Goal: Task Accomplishment & Management: Contribute content

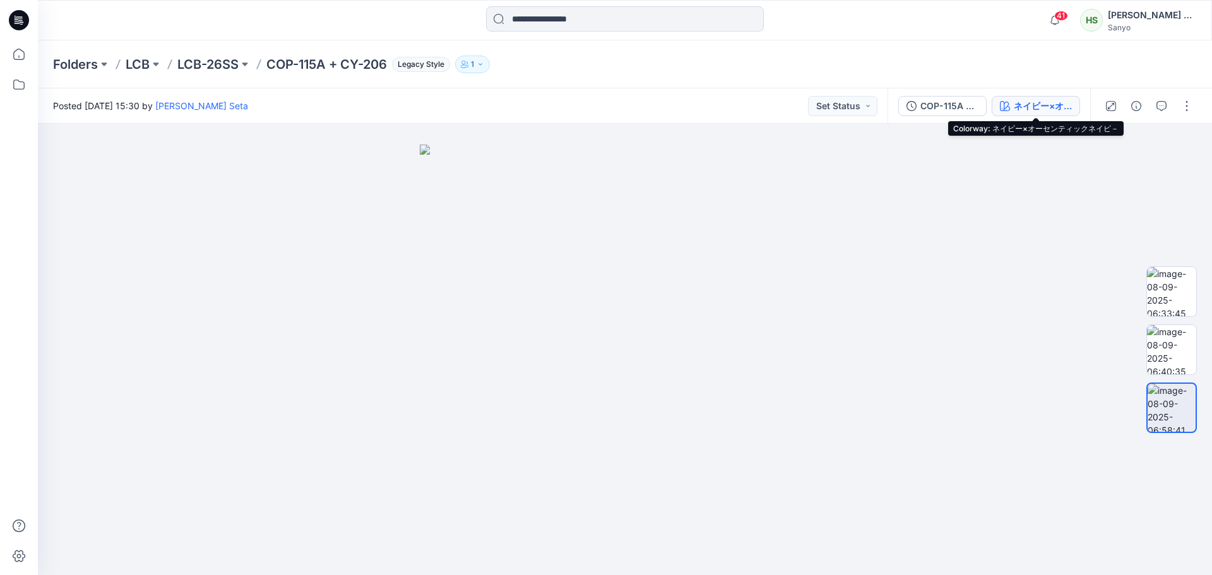
click at [1029, 110] on div "ネイビー×オーセンティックネイビ－" at bounding box center [1043, 106] width 58 height 14
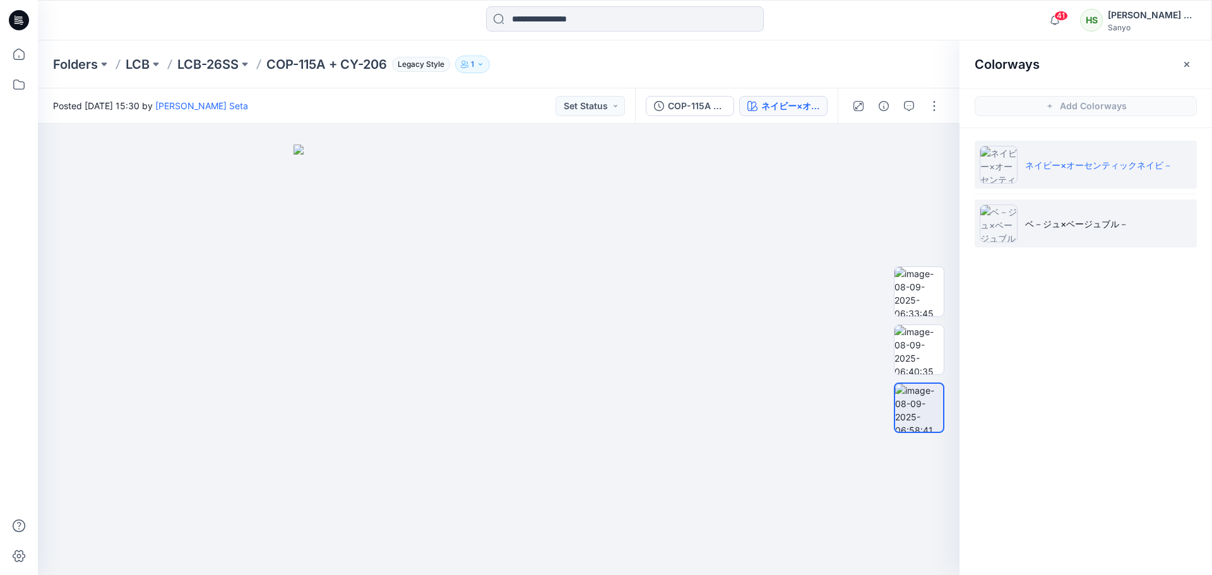
click at [1085, 235] on li "ベ－ジュ×ベージュブル－" at bounding box center [1086, 224] width 222 height 48
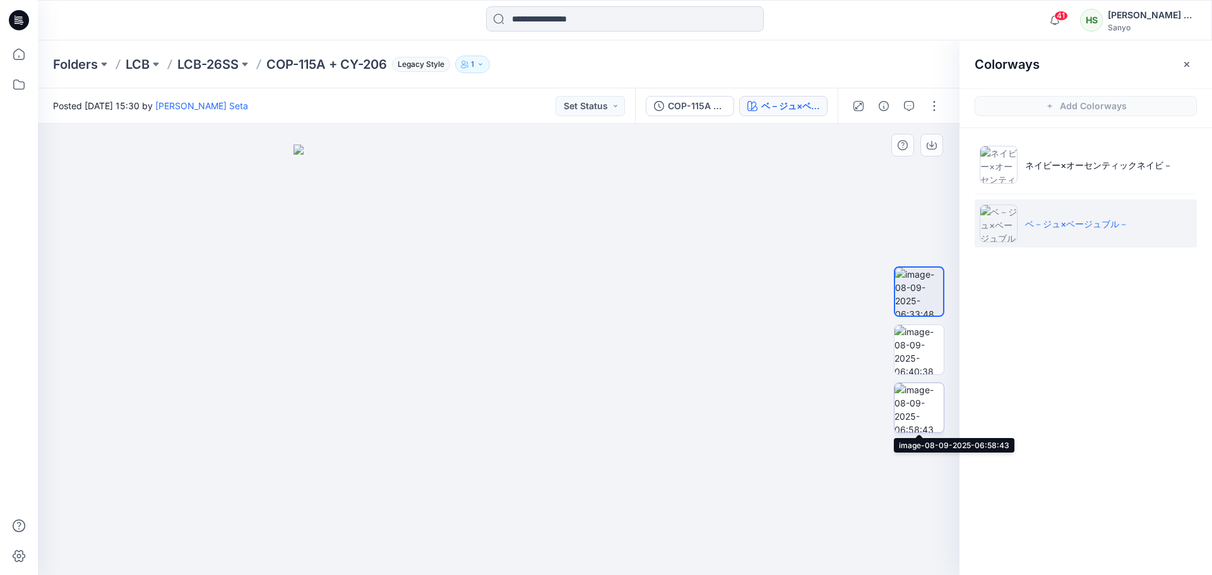
click at [909, 421] on img at bounding box center [919, 407] width 49 height 49
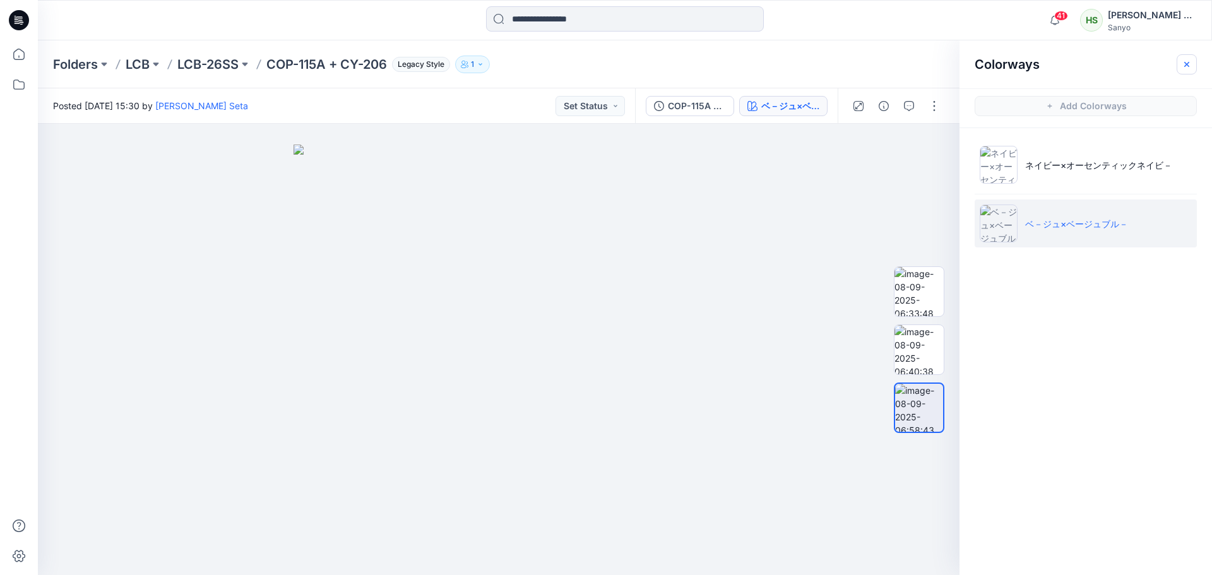
click at [1194, 59] on button "button" at bounding box center [1187, 64] width 20 height 20
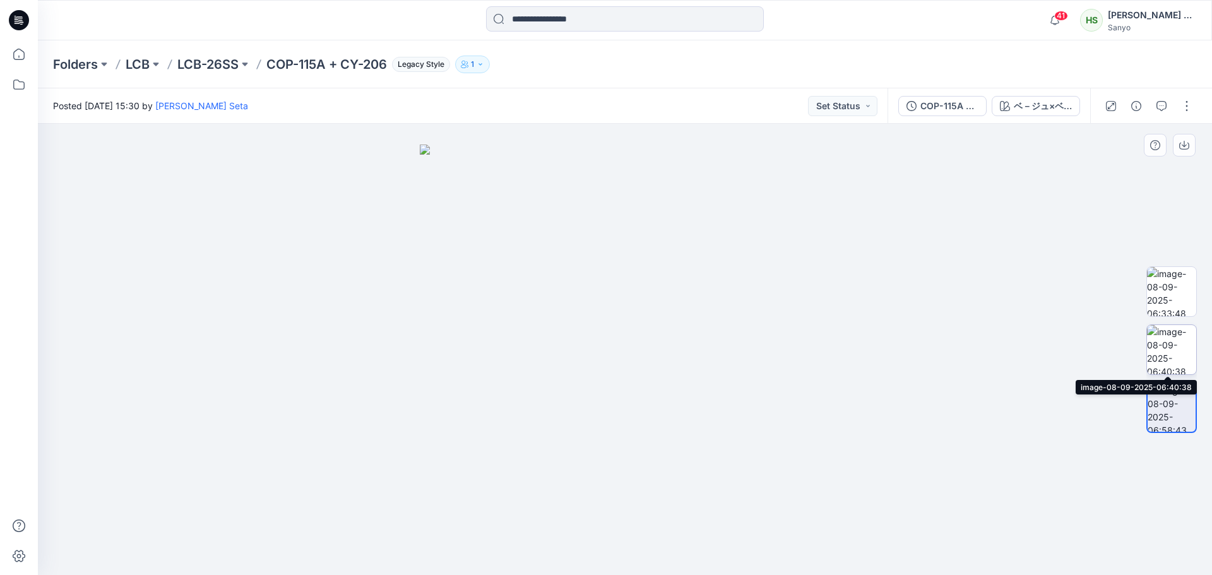
click at [1154, 336] on img at bounding box center [1171, 349] width 49 height 49
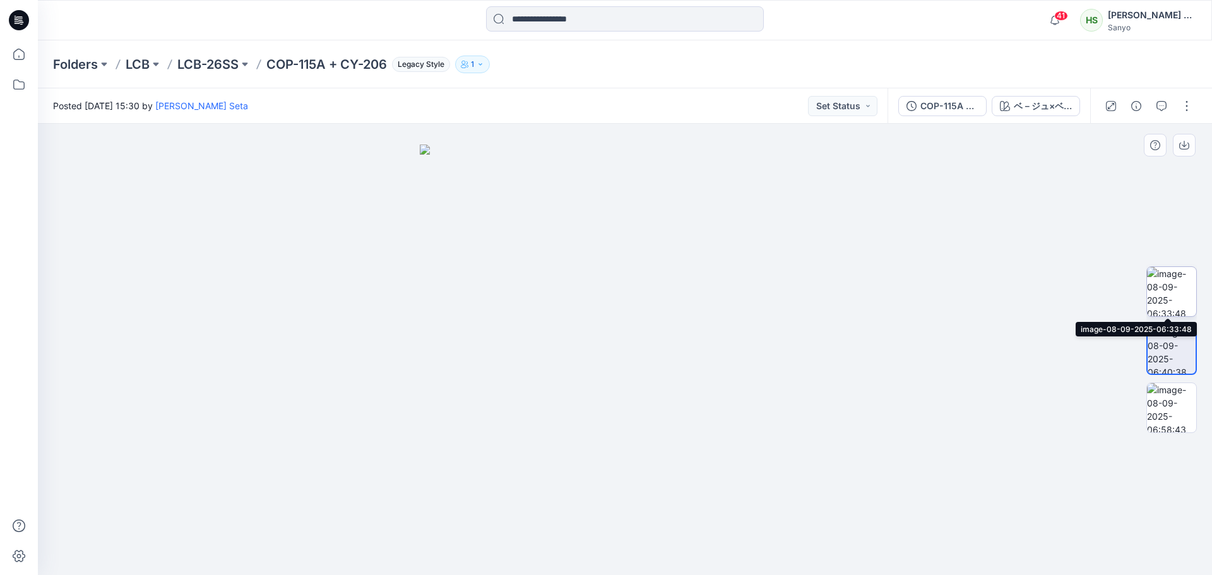
click at [1183, 282] on img at bounding box center [1171, 291] width 49 height 49
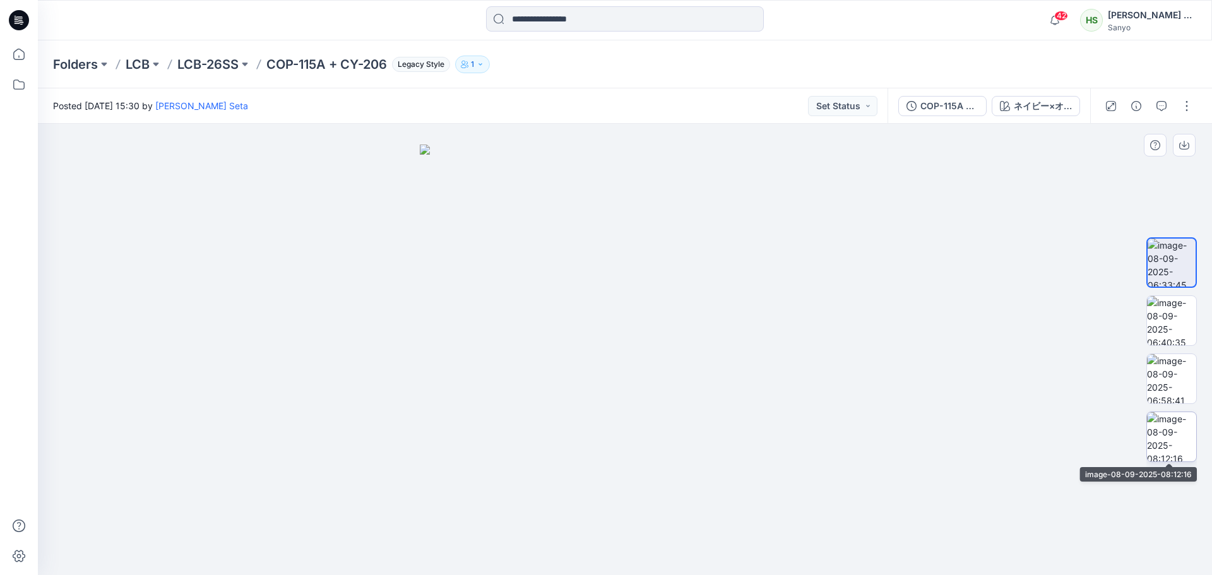
click at [1160, 418] on img at bounding box center [1171, 436] width 49 height 49
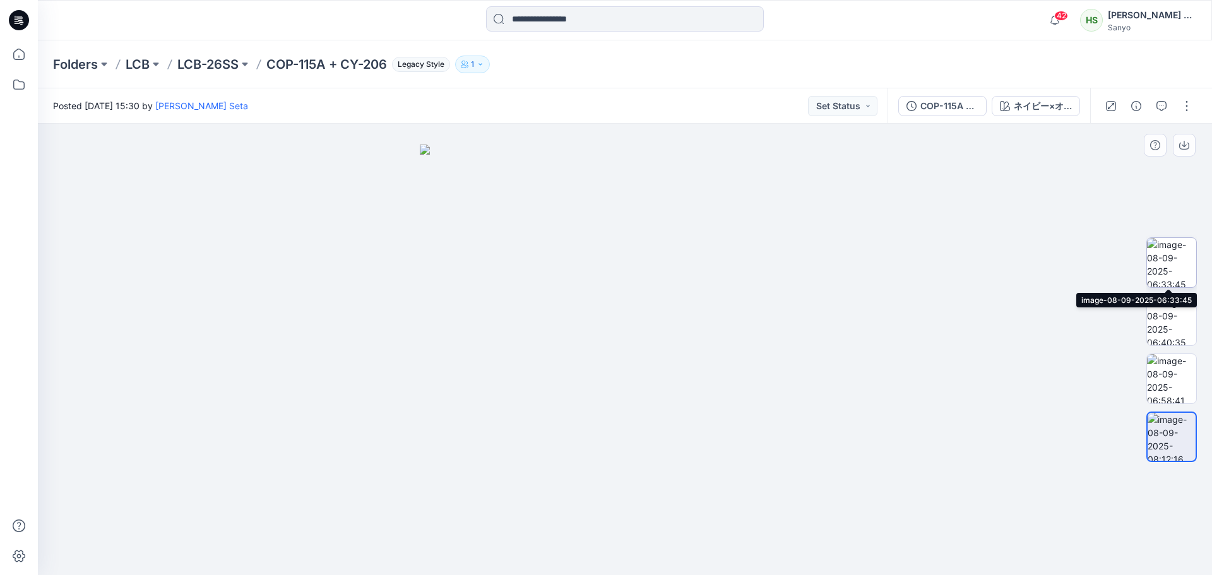
click at [1158, 268] on img at bounding box center [1171, 262] width 49 height 49
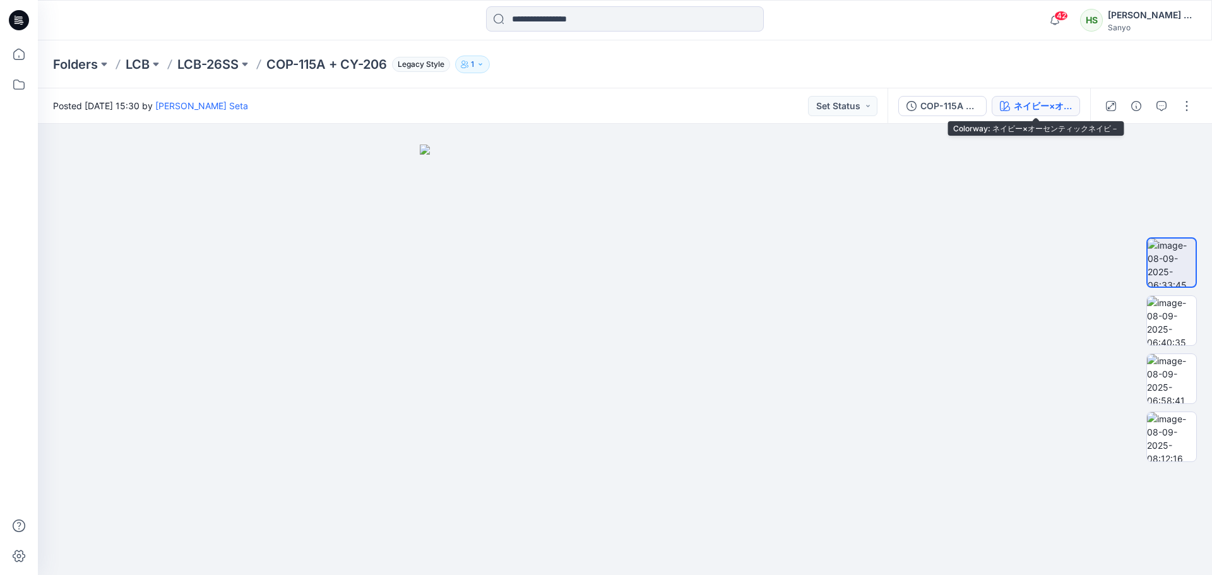
click at [1063, 101] on div "ネイビー×オーセンティックネイビ－" at bounding box center [1043, 106] width 58 height 14
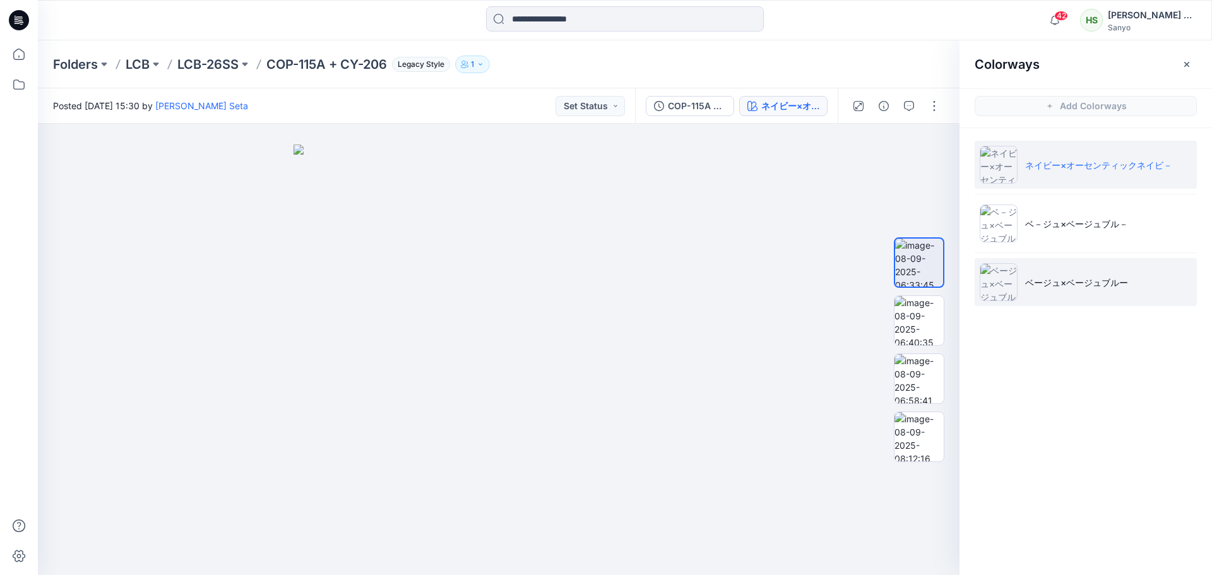
click at [1091, 283] on p "ベージュ×ベージュブルー" at bounding box center [1077, 282] width 103 height 13
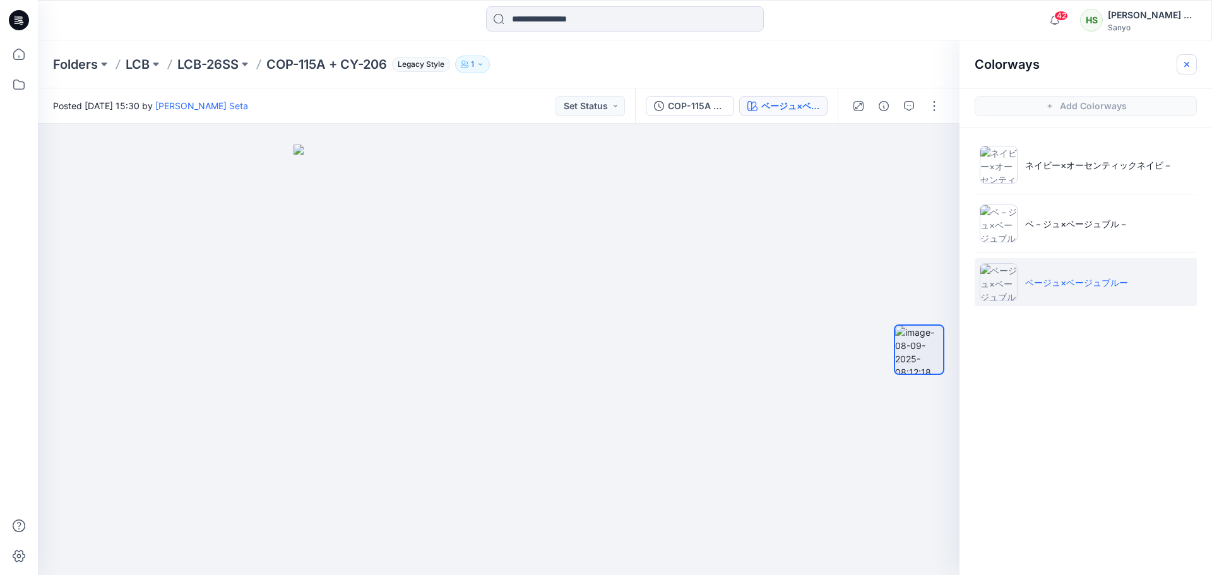
click at [1187, 61] on icon "button" at bounding box center [1187, 64] width 10 height 10
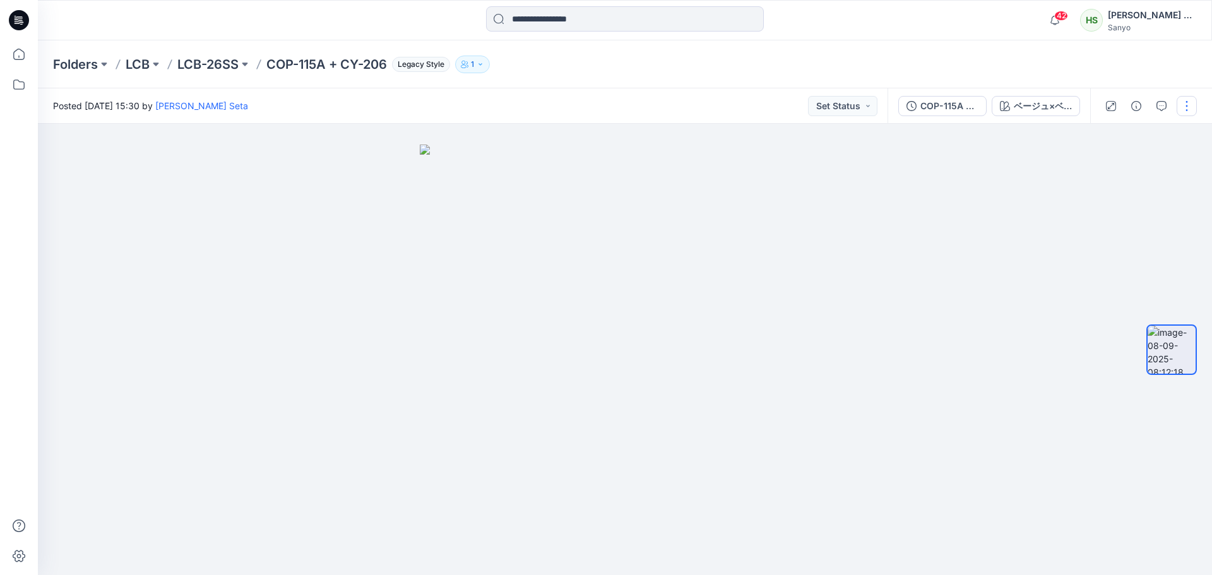
click at [1190, 104] on button "button" at bounding box center [1187, 106] width 20 height 20
click at [1172, 130] on button "Edit" at bounding box center [1134, 135] width 116 height 23
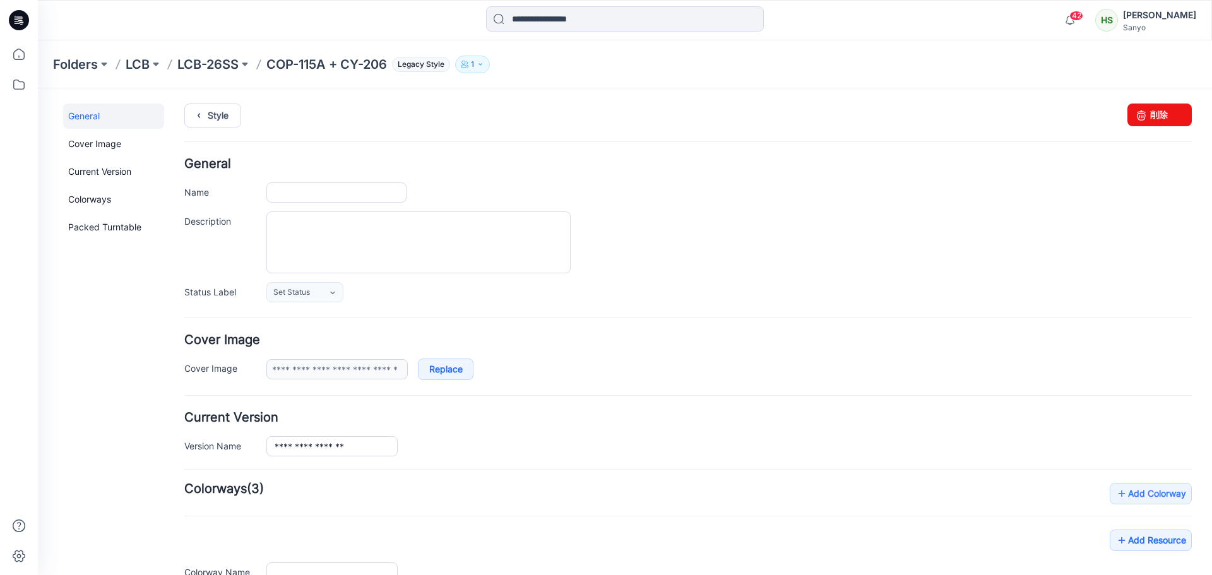
type input "**********"
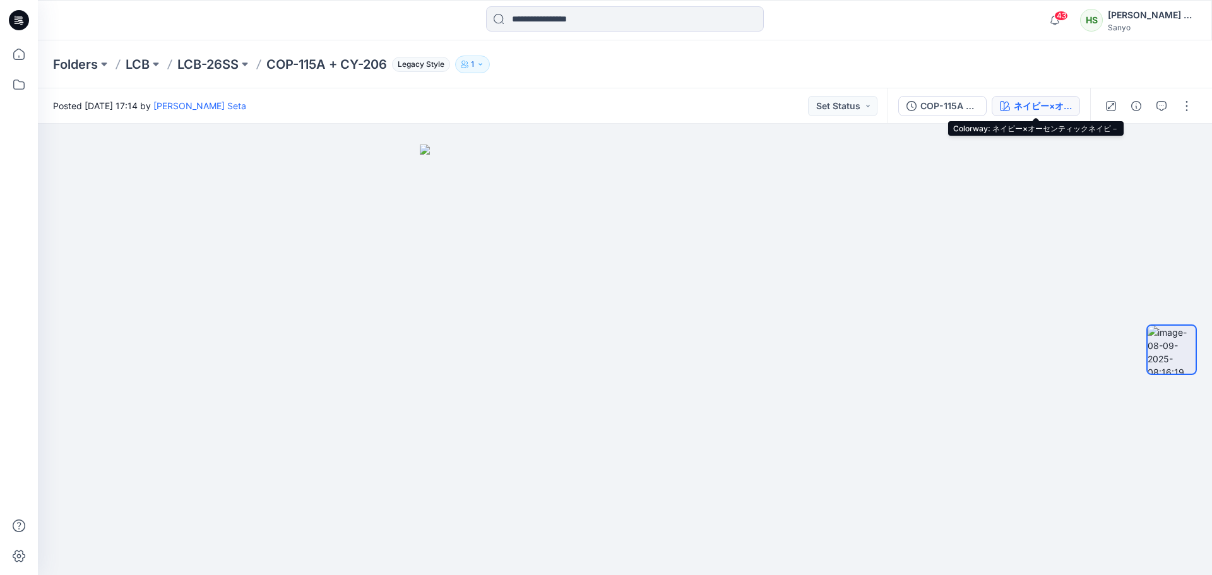
click at [1051, 106] on div "ネイビー×オーセンティックネイビ－" at bounding box center [1043, 106] width 58 height 14
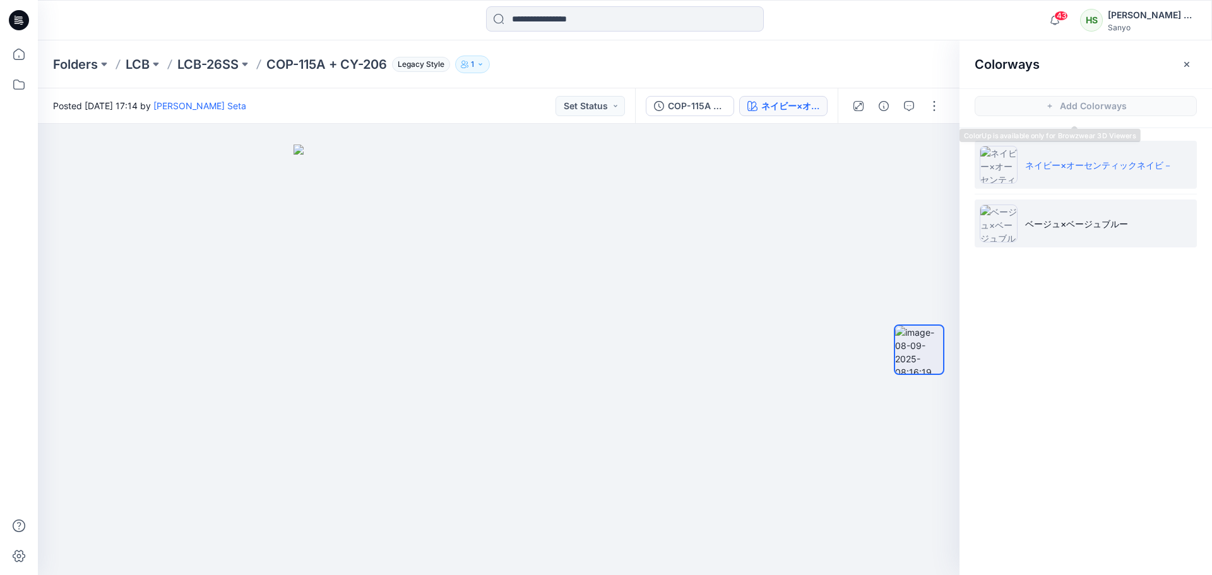
click at [1061, 232] on li "ベージュ×ベージュブルー" at bounding box center [1086, 224] width 222 height 48
click at [1089, 167] on p "ネイビー×オーセンティックネイビ－" at bounding box center [1099, 165] width 147 height 13
click at [1068, 203] on li "ベージュ×ベージュブルー" at bounding box center [1086, 224] width 222 height 48
click at [1099, 167] on p "ネイビー×オーセンティックネイビ－" at bounding box center [1099, 165] width 147 height 13
click at [1107, 230] on p "ベージュ×ベージュブルー" at bounding box center [1077, 223] width 103 height 13
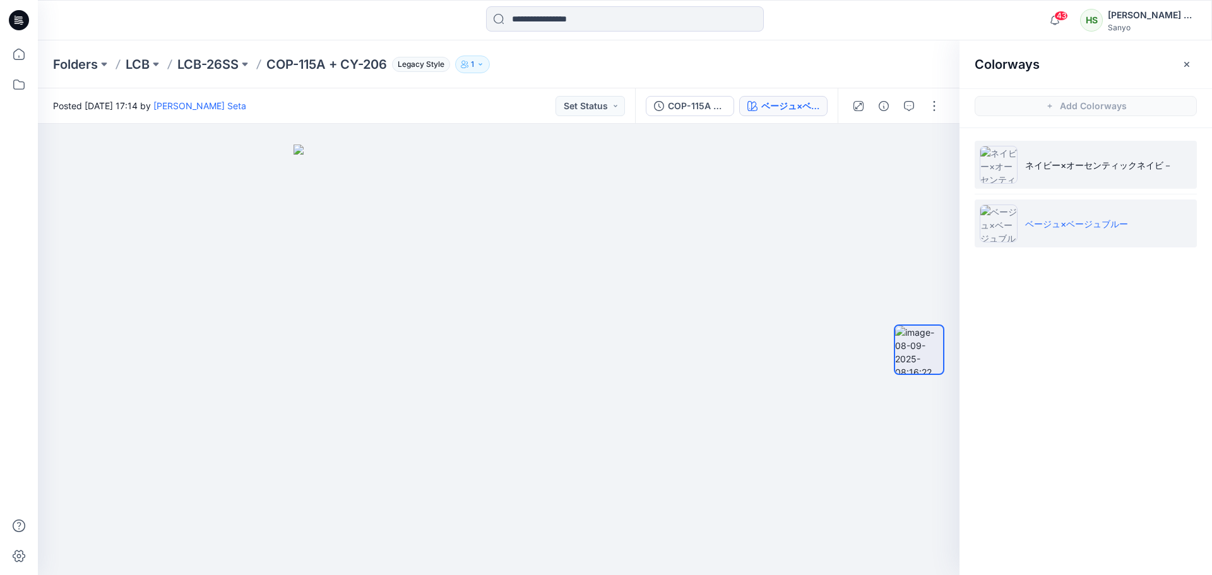
click at [1117, 166] on p "ネイビー×オーセンティックネイビ－" at bounding box center [1099, 165] width 147 height 13
click at [1108, 201] on li "ベージュ×ベージュブルー" at bounding box center [1086, 224] width 222 height 48
click at [1186, 64] on icon "button" at bounding box center [1187, 64] width 10 height 10
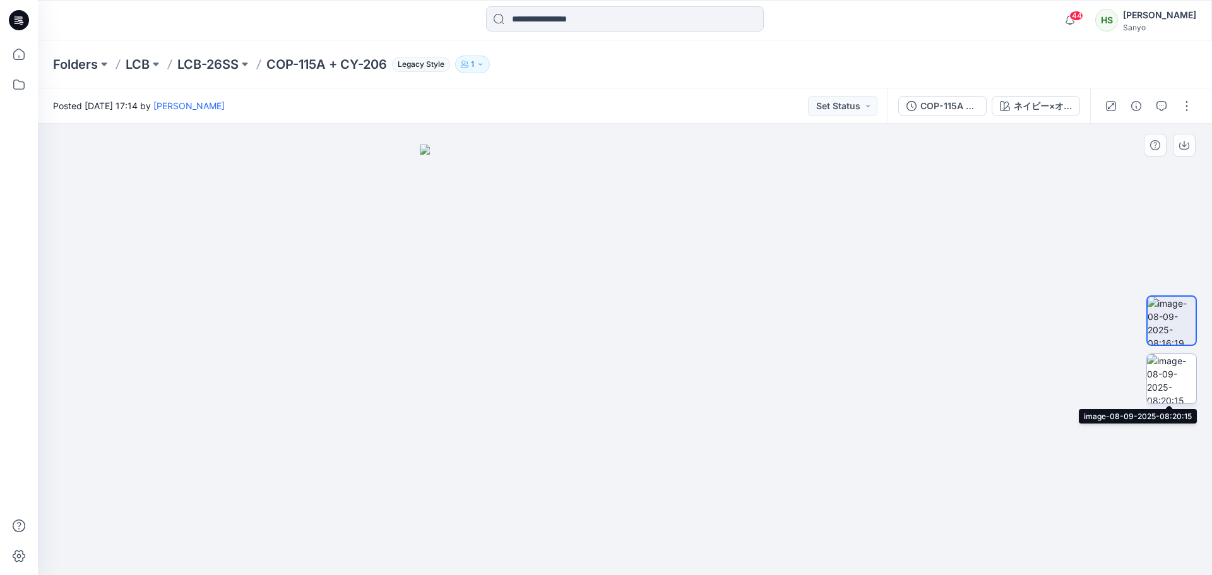
click at [1179, 392] on img at bounding box center [1171, 378] width 49 height 49
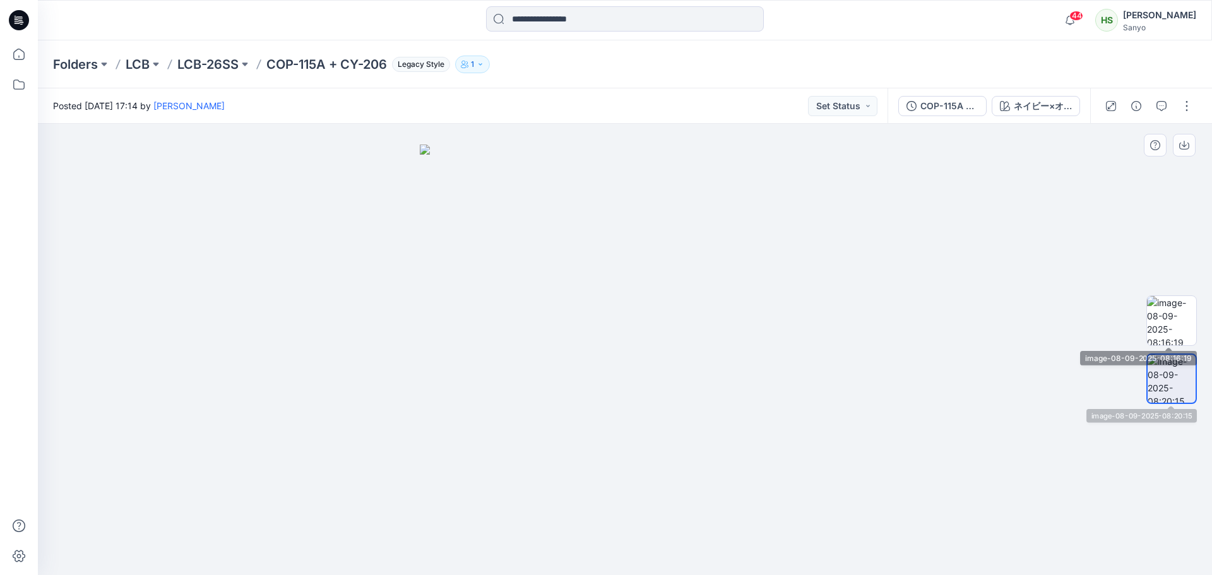
click at [1159, 285] on div at bounding box center [1172, 350] width 51 height 316
click at [1185, 307] on img at bounding box center [1171, 320] width 49 height 49
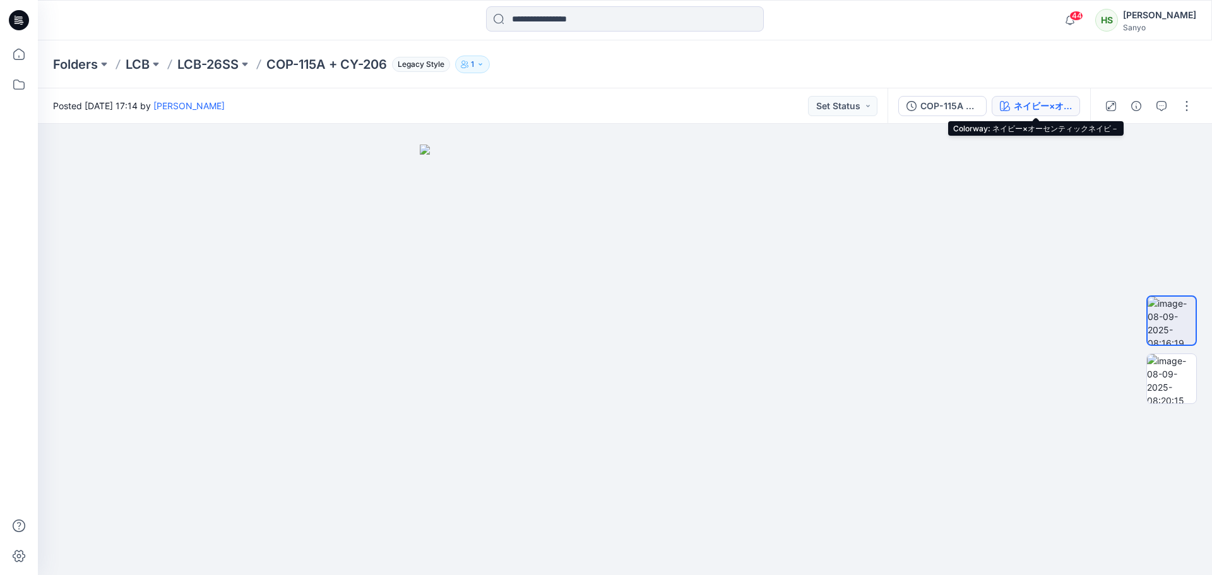
click at [1035, 102] on div "ネイビー×オーセンティックネイビ－" at bounding box center [1043, 106] width 58 height 14
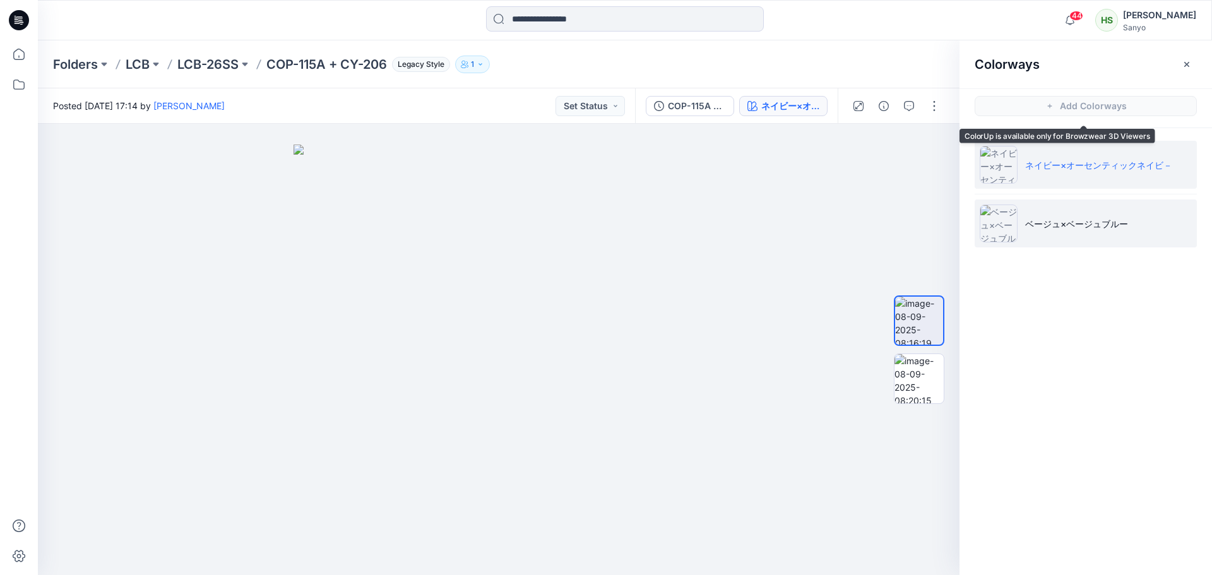
click at [1067, 211] on li "ベージュ×ベージュブルー" at bounding box center [1086, 224] width 222 height 48
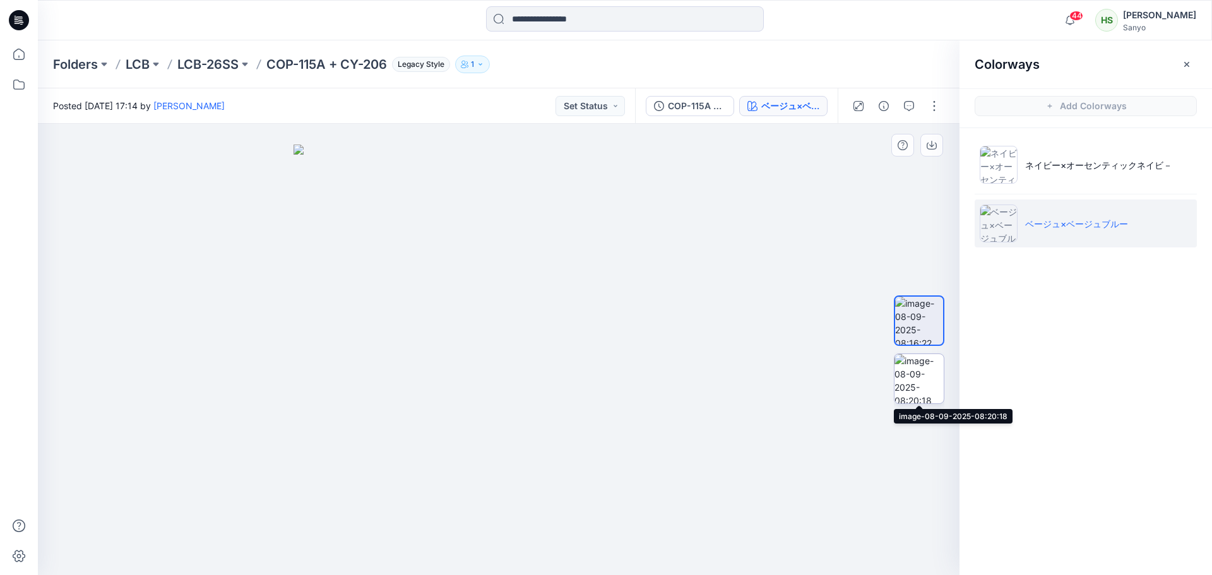
click at [915, 368] on img at bounding box center [919, 378] width 49 height 49
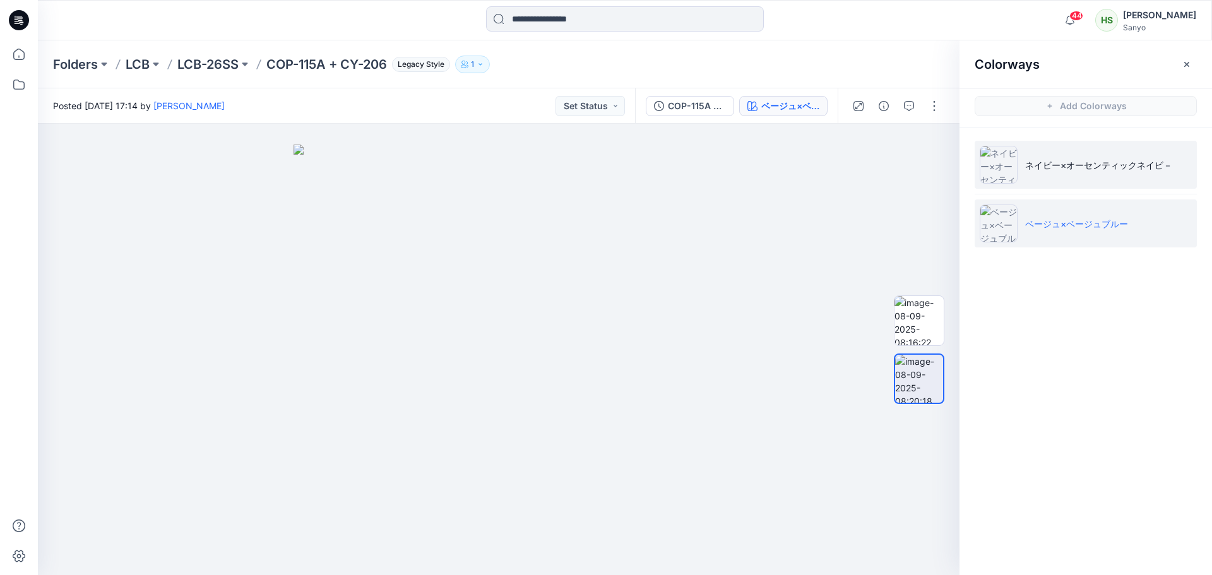
click at [1084, 171] on p "ネイビー×オーセンティックネイビ－" at bounding box center [1099, 165] width 147 height 13
click at [1058, 220] on p "ベージュ×ベージュブルー" at bounding box center [1077, 223] width 103 height 13
click at [1063, 184] on li "ネイビー×オーセンティックネイビ－" at bounding box center [1086, 165] width 222 height 48
click at [1040, 218] on p "ベージュ×ベージュブルー" at bounding box center [1077, 223] width 103 height 13
click at [1055, 177] on li "ネイビー×オーセンティックネイビ－" at bounding box center [1086, 165] width 222 height 48
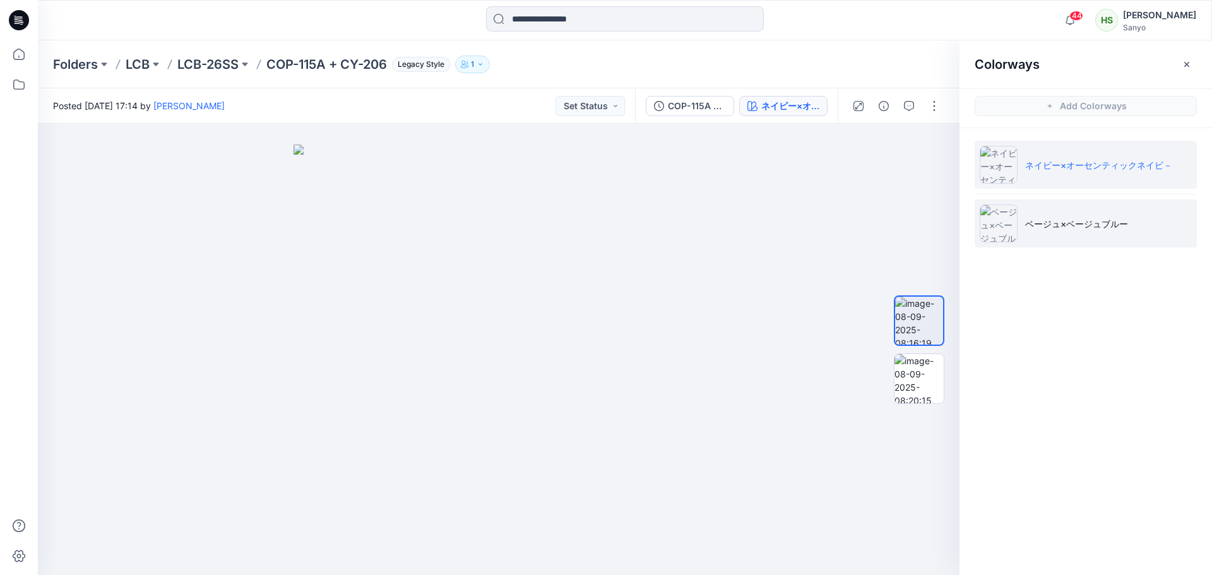
click at [1075, 219] on p "ベージュ×ベージュブルー" at bounding box center [1077, 223] width 103 height 13
click at [1082, 157] on li "ネイビー×オーセンティックネイビ－" at bounding box center [1086, 165] width 222 height 48
click at [1064, 237] on li "ベージュ×ベージュブルー" at bounding box center [1086, 224] width 222 height 48
click at [1078, 181] on li "ネイビー×オーセンティックネイビ－" at bounding box center [1086, 165] width 222 height 48
click at [1186, 68] on icon "button" at bounding box center [1187, 64] width 10 height 10
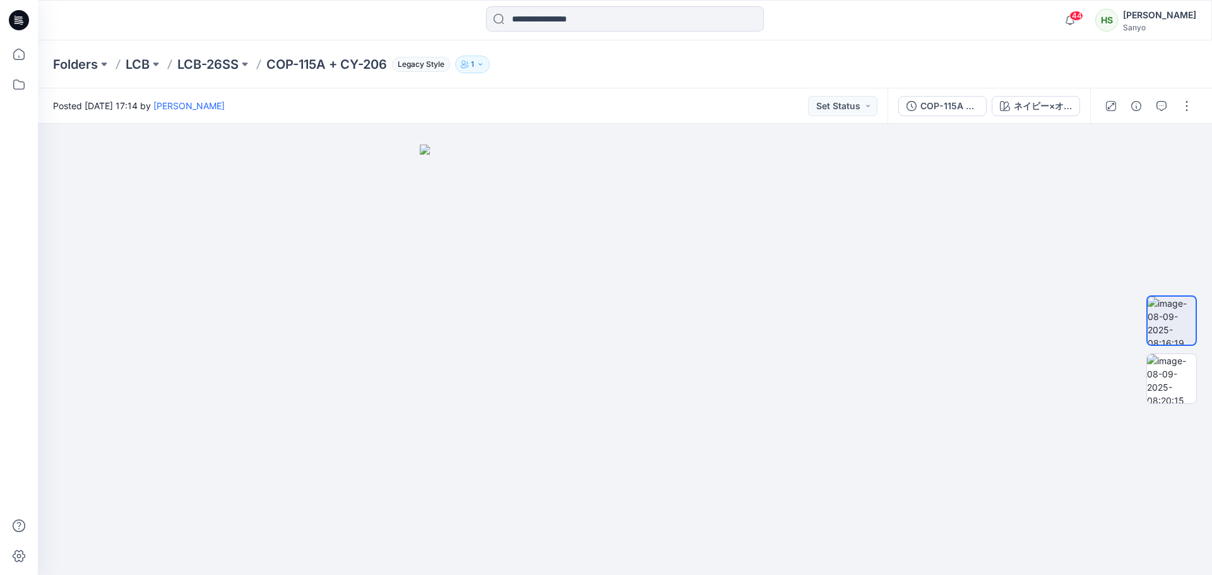
drag, startPoint x: 1051, startPoint y: 122, endPoint x: 1049, endPoint y: 91, distance: 31.0
click at [1051, 116] on div "COP-115A + CY-206 ネイビー×オーセンティックネイビ－" at bounding box center [989, 105] width 203 height 35
click at [1049, 94] on div "COP-115A + CY-206 ネイビー×オーセンティックネイビ－" at bounding box center [989, 105] width 203 height 35
click at [1051, 112] on div "ネイビー×オーセンティックネイビ－" at bounding box center [1043, 106] width 58 height 14
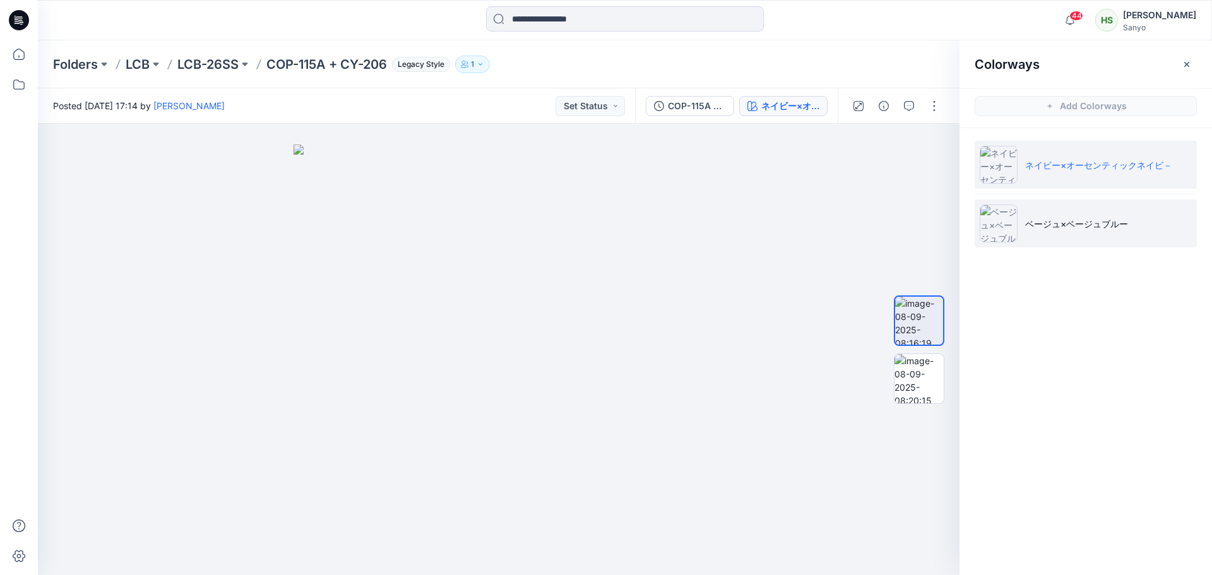
click at [1082, 200] on li "ベージュ×ベージュブルー" at bounding box center [1086, 224] width 222 height 48
click at [1074, 210] on li "ベージュ×ベージュブルー" at bounding box center [1086, 224] width 222 height 48
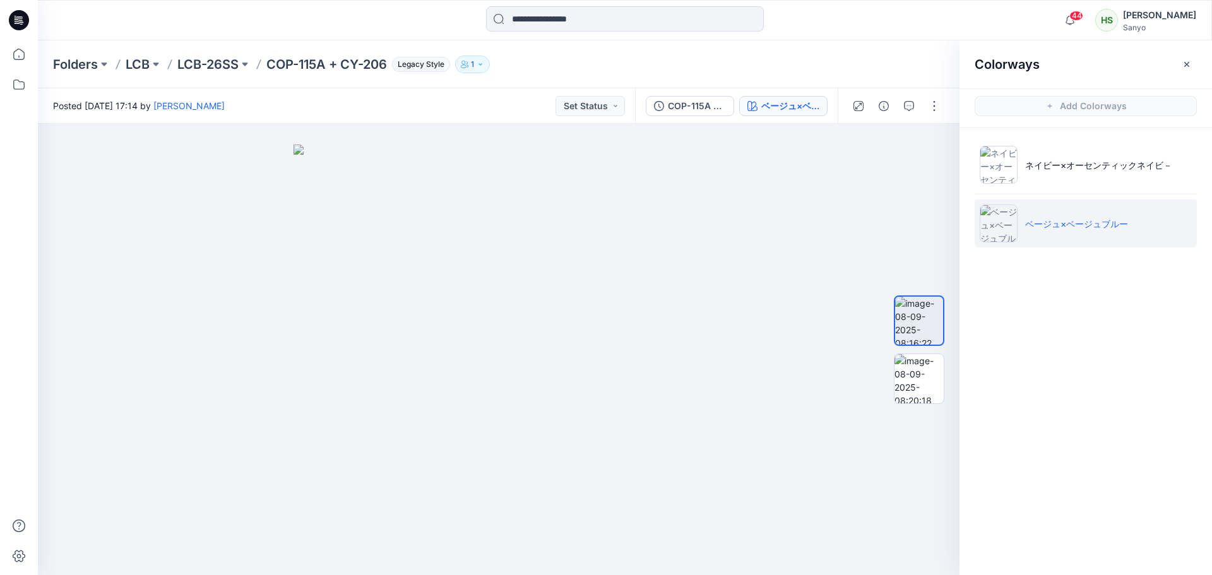
drag, startPoint x: 1188, startPoint y: 66, endPoint x: 1182, endPoint y: 60, distance: 8.9
click at [1188, 66] on icon "button" at bounding box center [1187, 64] width 10 height 10
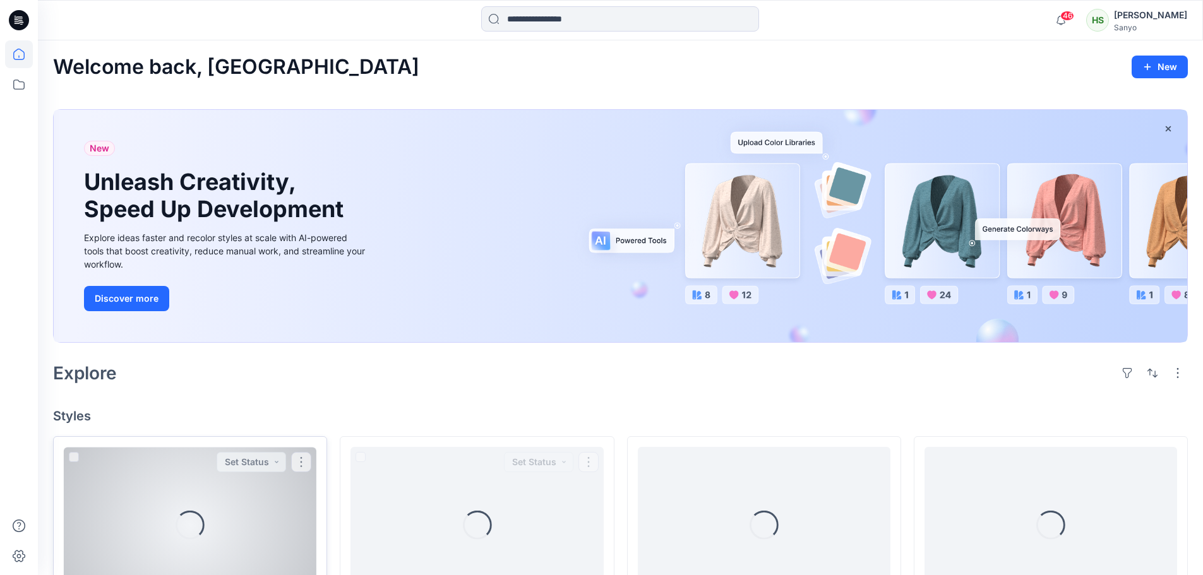
click at [250, 483] on div "Loading..." at bounding box center [190, 525] width 253 height 156
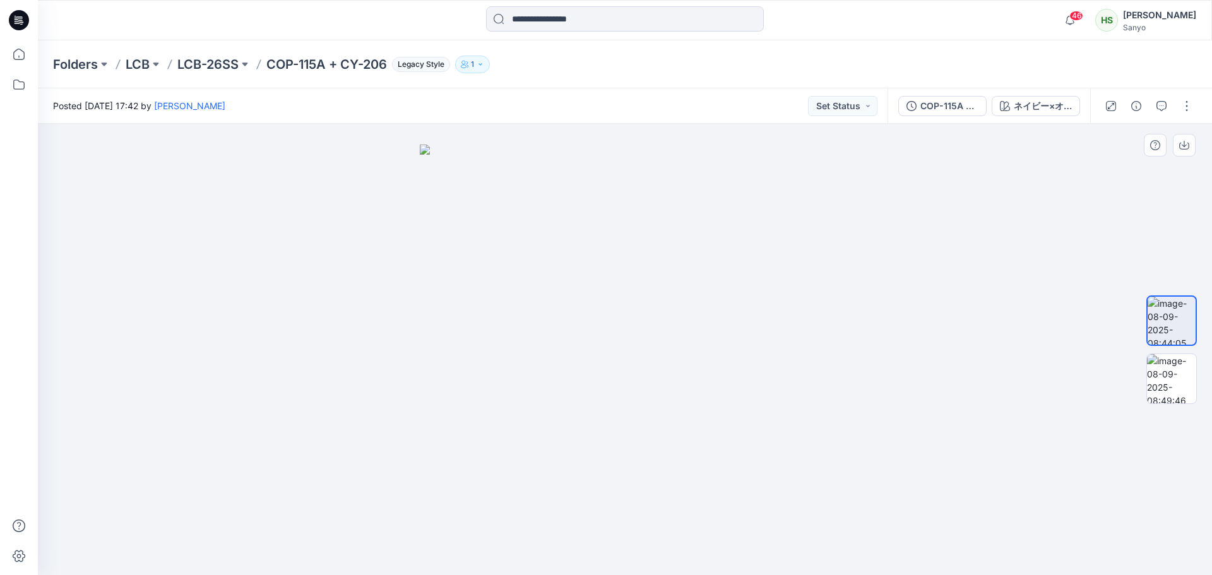
click at [1194, 407] on div at bounding box center [1172, 350] width 51 height 316
click at [1184, 388] on img at bounding box center [1171, 378] width 49 height 49
click at [1010, 150] on div at bounding box center [625, 350] width 1175 height 452
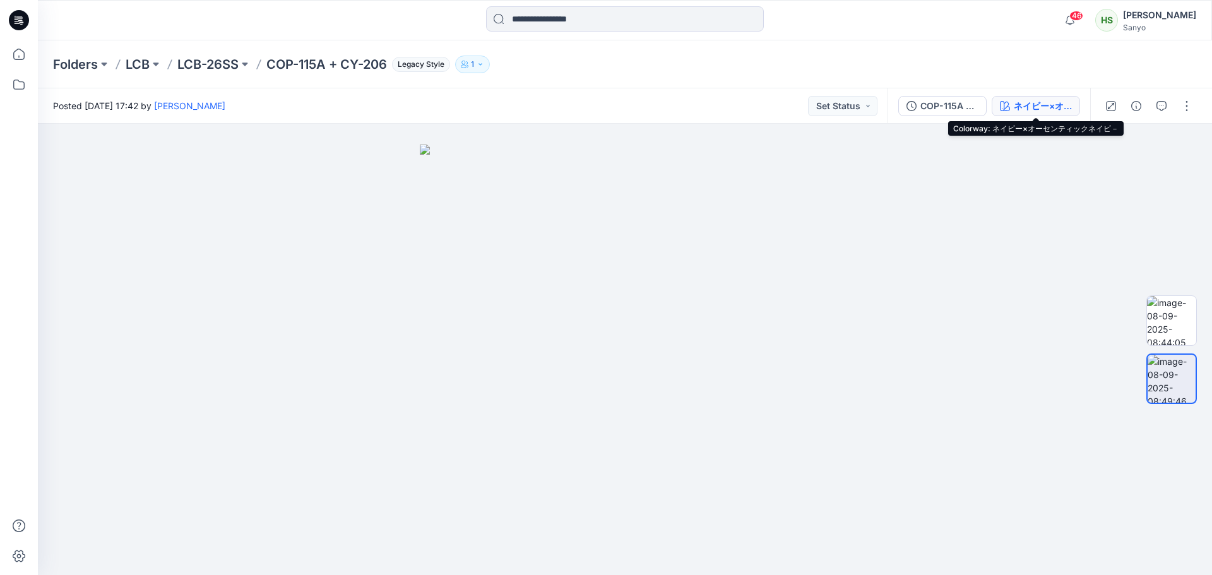
click at [1039, 107] on div "ネイビー×オーセンティックネイビ－" at bounding box center [1043, 106] width 58 height 14
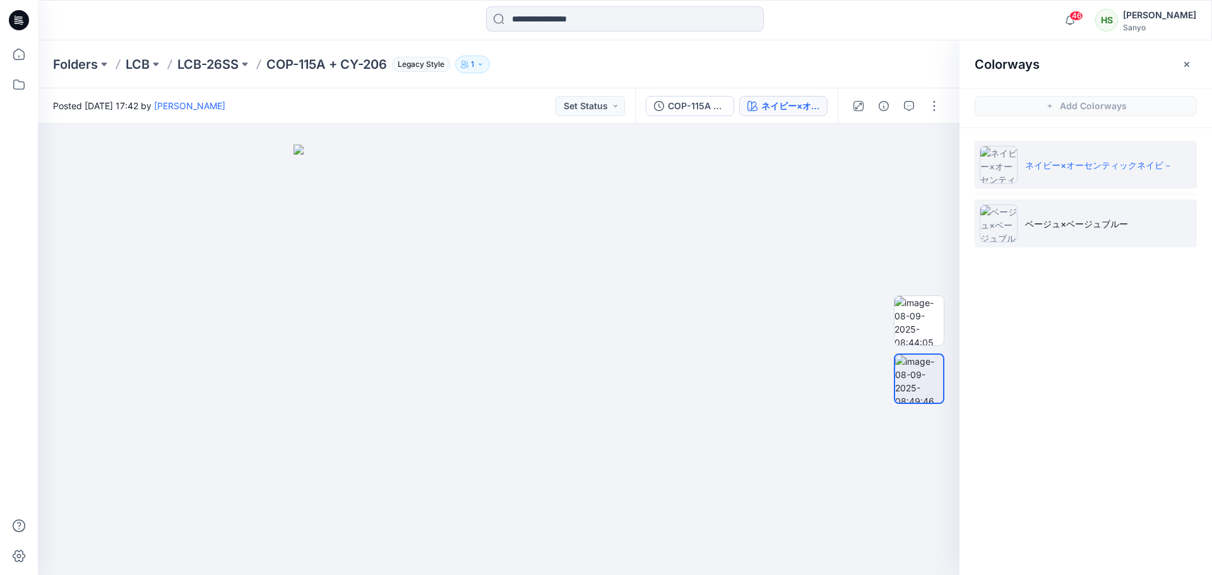
click at [1036, 210] on li "ベージュ×ベージュブルー" at bounding box center [1086, 224] width 222 height 48
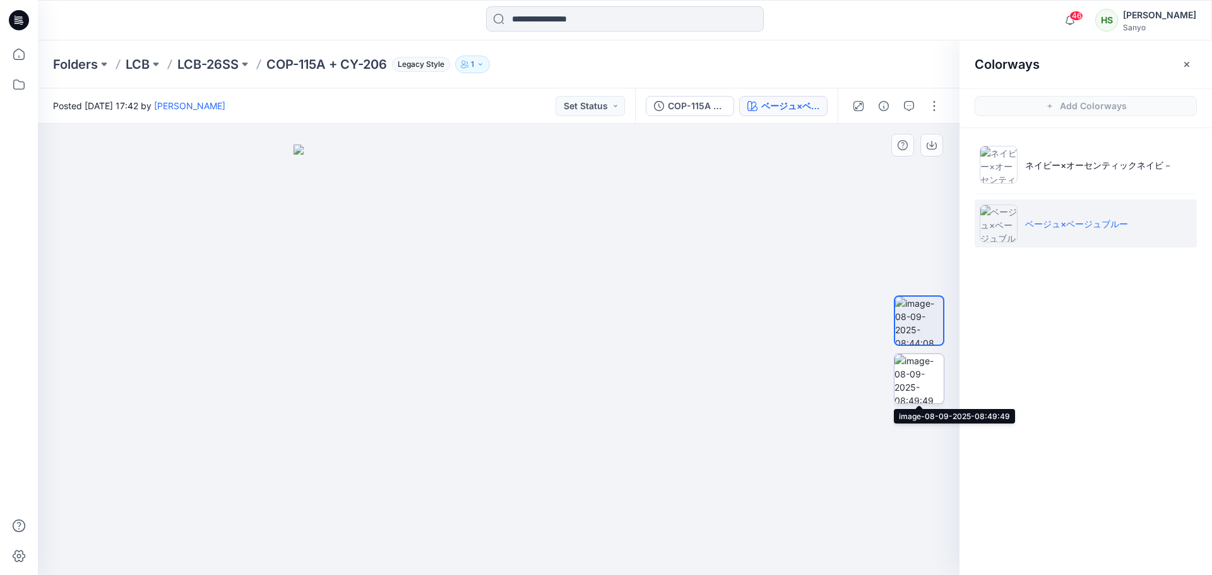
click at [907, 378] on img at bounding box center [919, 378] width 49 height 49
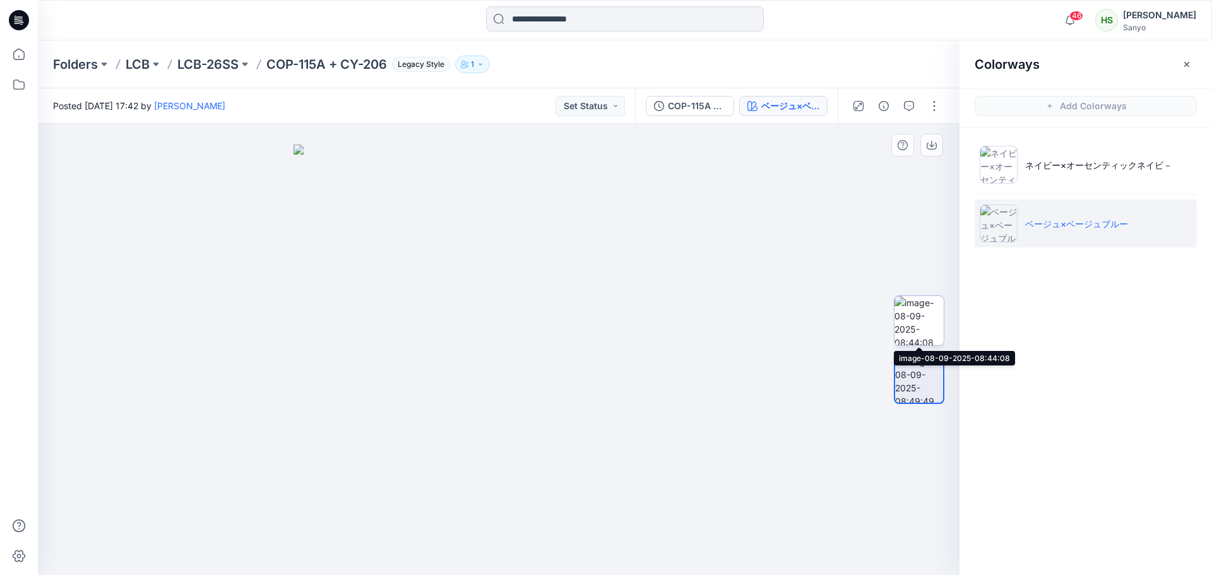
click at [937, 326] on img at bounding box center [919, 320] width 49 height 49
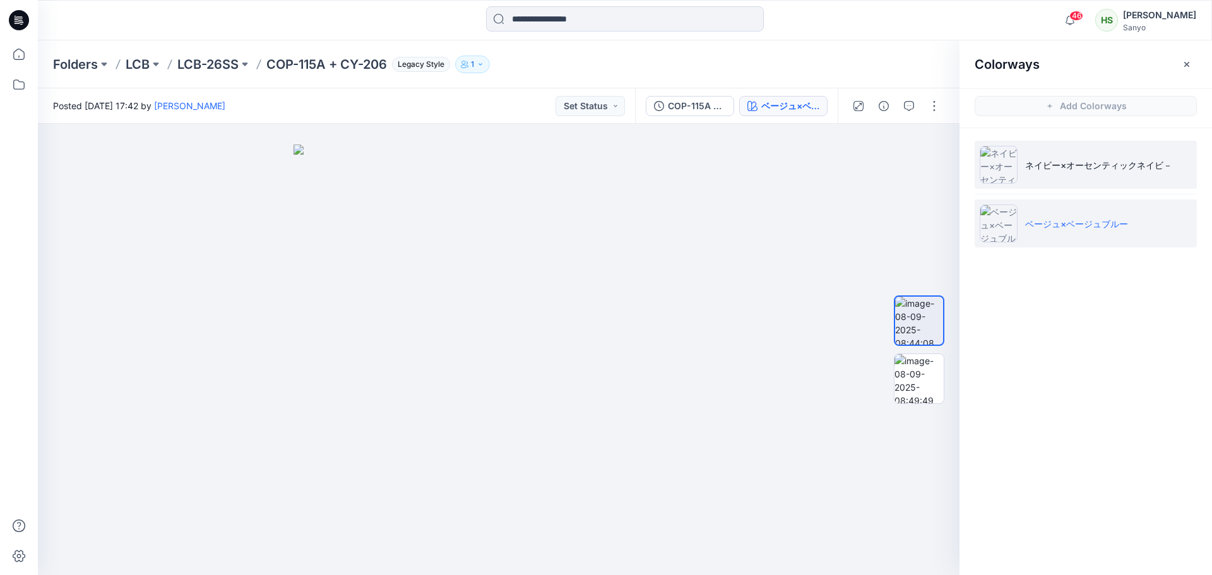
click at [1046, 178] on li "ネイビー×オーセンティックネイビ－" at bounding box center [1086, 165] width 222 height 48
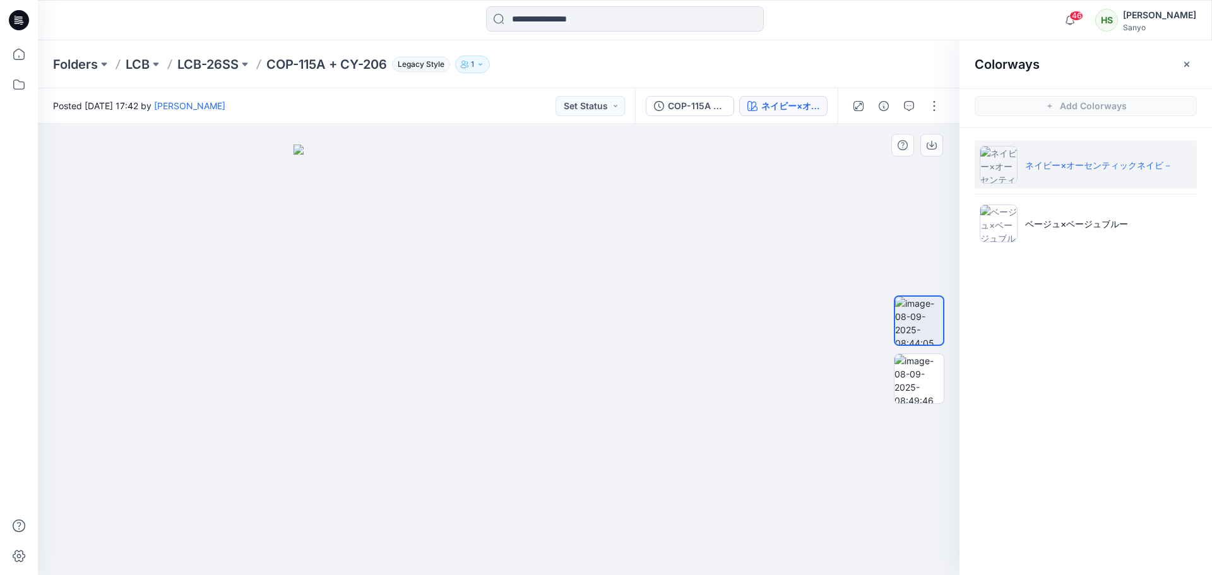
click at [928, 352] on div at bounding box center [919, 350] width 51 height 316
click at [921, 381] on img at bounding box center [919, 378] width 49 height 49
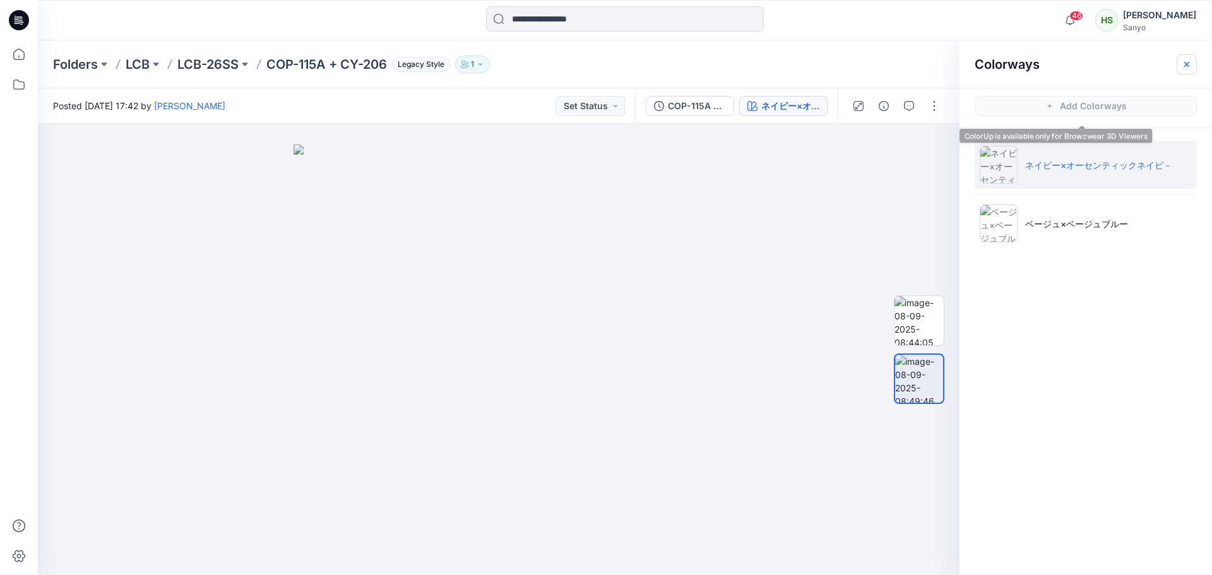
click at [1188, 58] on button "button" at bounding box center [1187, 64] width 20 height 20
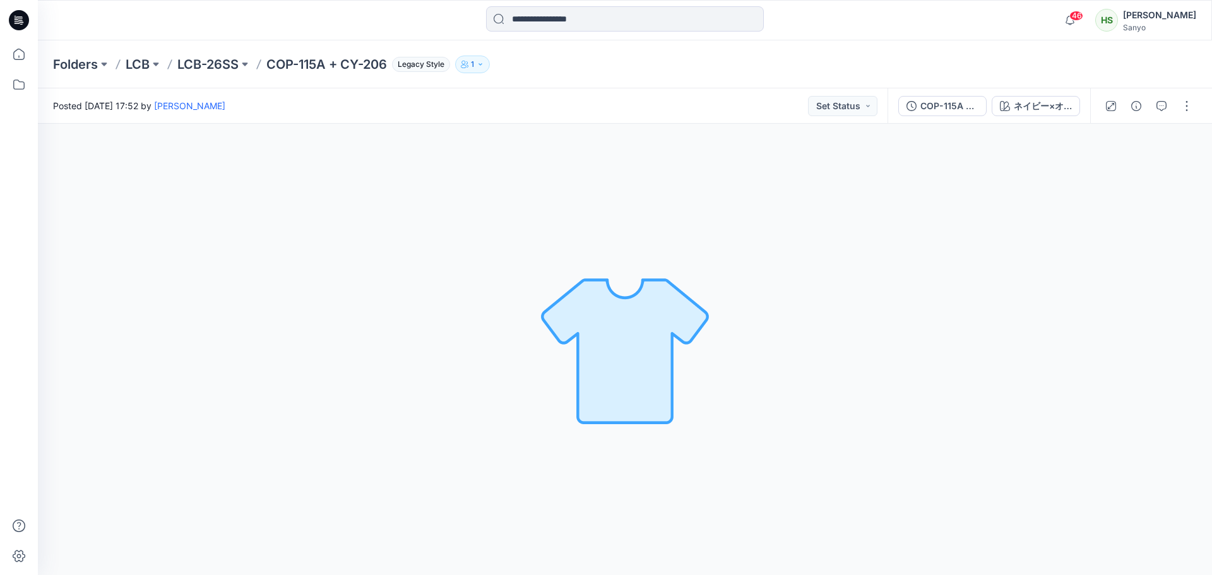
click at [549, 128] on div "ネイビー×オーセンティックネイビ－ Loading... Material Properties Loading..." at bounding box center [625, 350] width 1175 height 452
click at [4, 66] on div at bounding box center [19, 287] width 38 height 575
click at [12, 61] on icon at bounding box center [19, 54] width 28 height 28
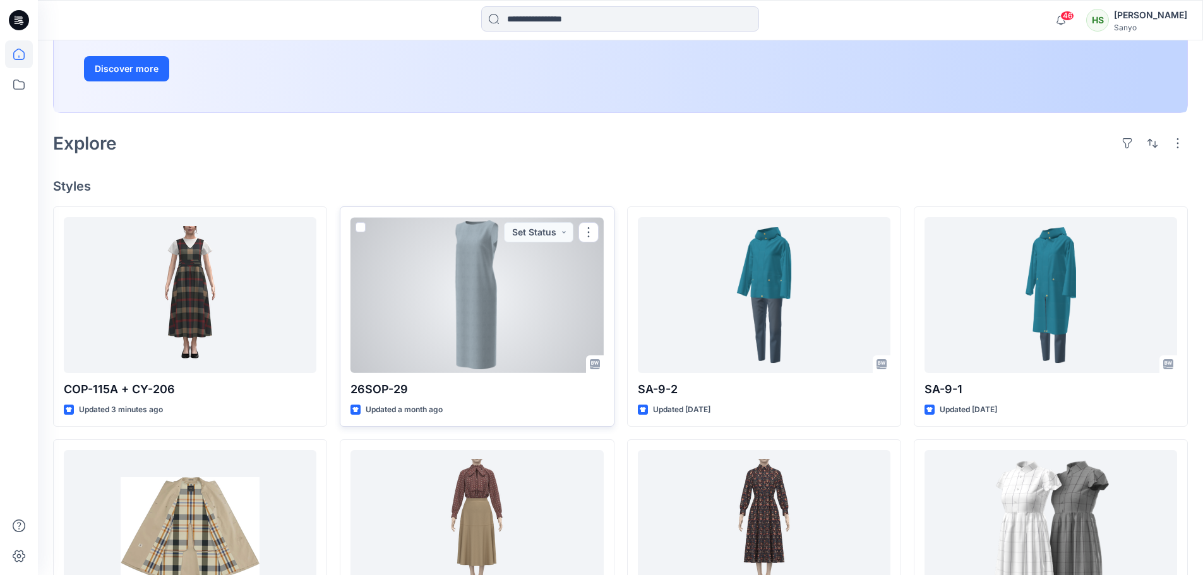
scroll to position [293, 0]
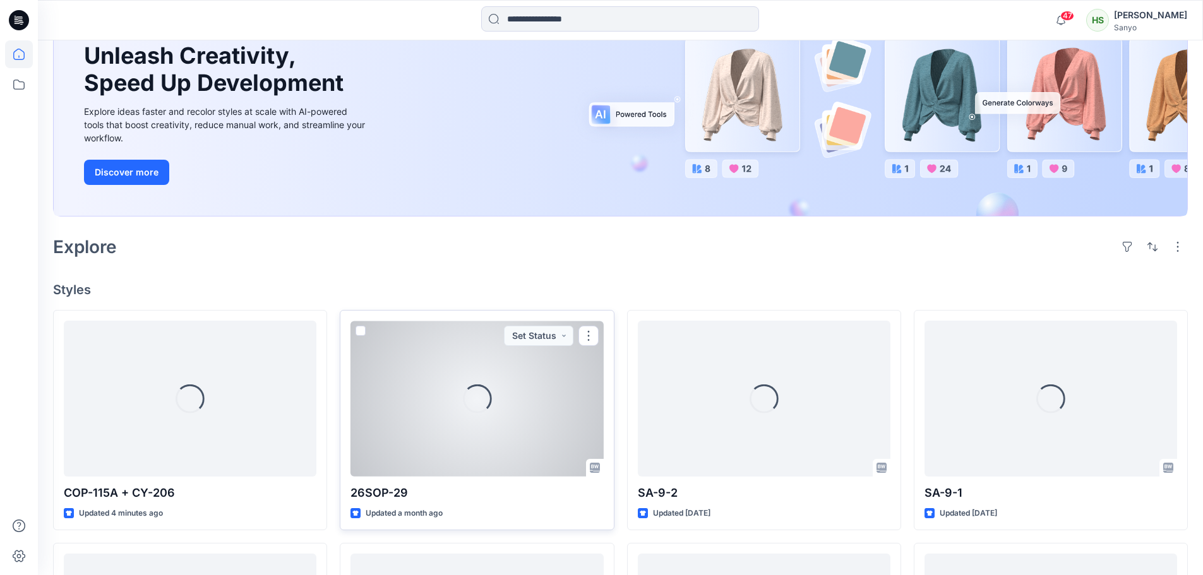
scroll to position [253, 0]
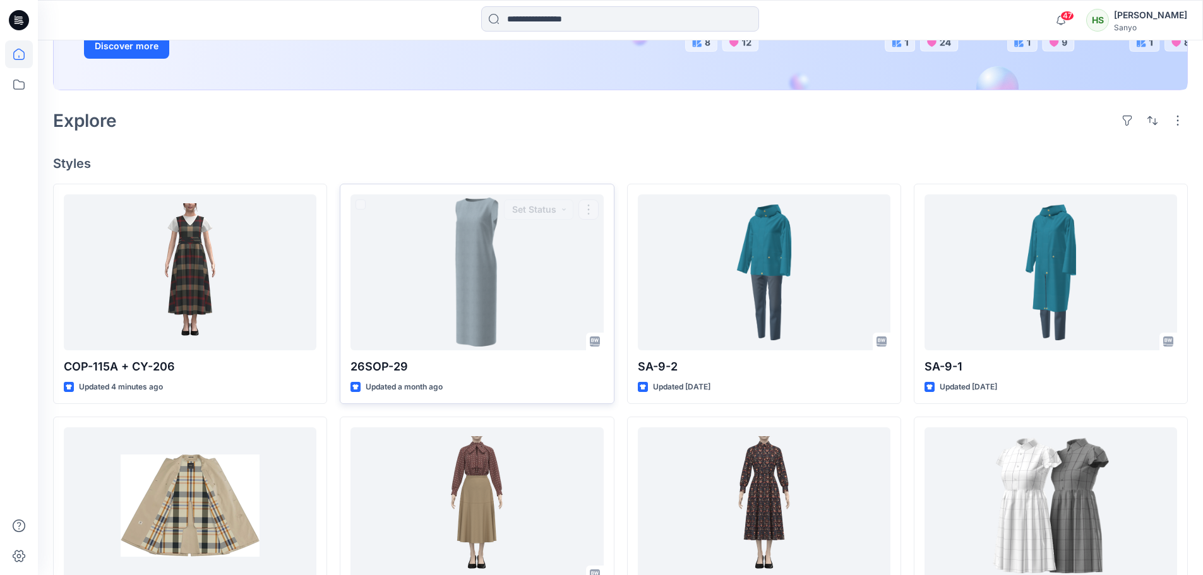
click at [248, 273] on div at bounding box center [190, 272] width 253 height 156
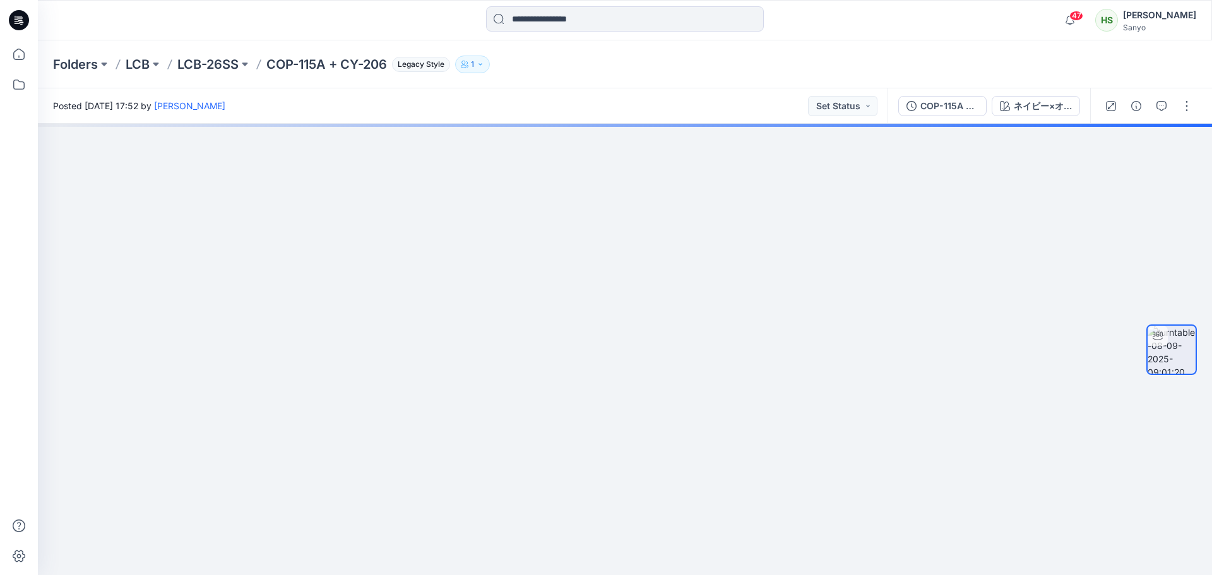
drag, startPoint x: 608, startPoint y: 216, endPoint x: 527, endPoint y: 604, distance: 396.7
drag, startPoint x: 586, startPoint y: 416, endPoint x: 579, endPoint y: 501, distance: 85.5
drag, startPoint x: 630, startPoint y: 476, endPoint x: 779, endPoint y: 465, distance: 148.8
click at [783, 465] on img at bounding box center [630, 350] width 1839 height 452
drag, startPoint x: 774, startPoint y: 500, endPoint x: 601, endPoint y: 505, distance: 173.8
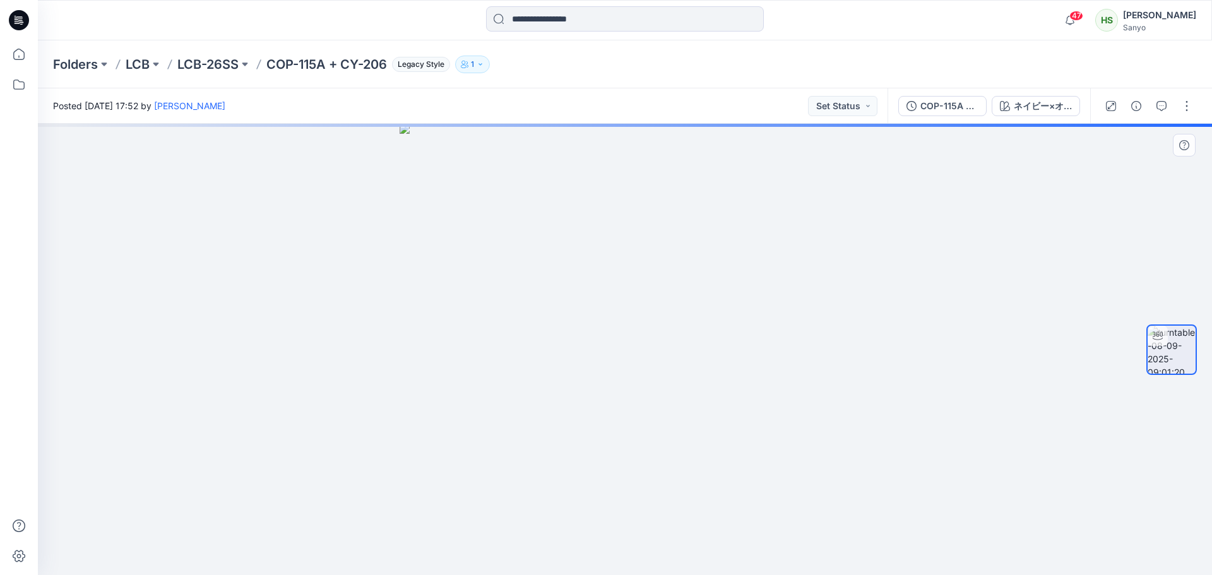
click at [601, 505] on div at bounding box center [625, 350] width 1175 height 452
drag, startPoint x: 695, startPoint y: 457, endPoint x: 698, endPoint y: 262, distance: 194.5
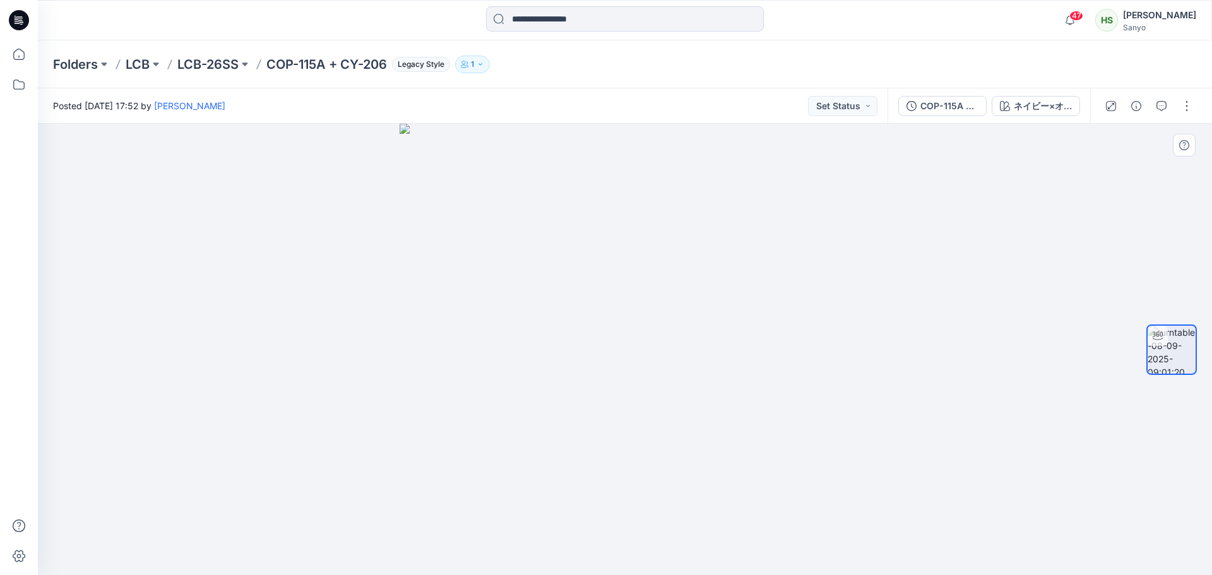
drag, startPoint x: 710, startPoint y: 422, endPoint x: 452, endPoint y: 441, distance: 259.0
click at [452, 441] on div at bounding box center [625, 350] width 1175 height 452
click at [1043, 109] on div "ネイビー×オーセンティックネイビ－" at bounding box center [1043, 106] width 58 height 14
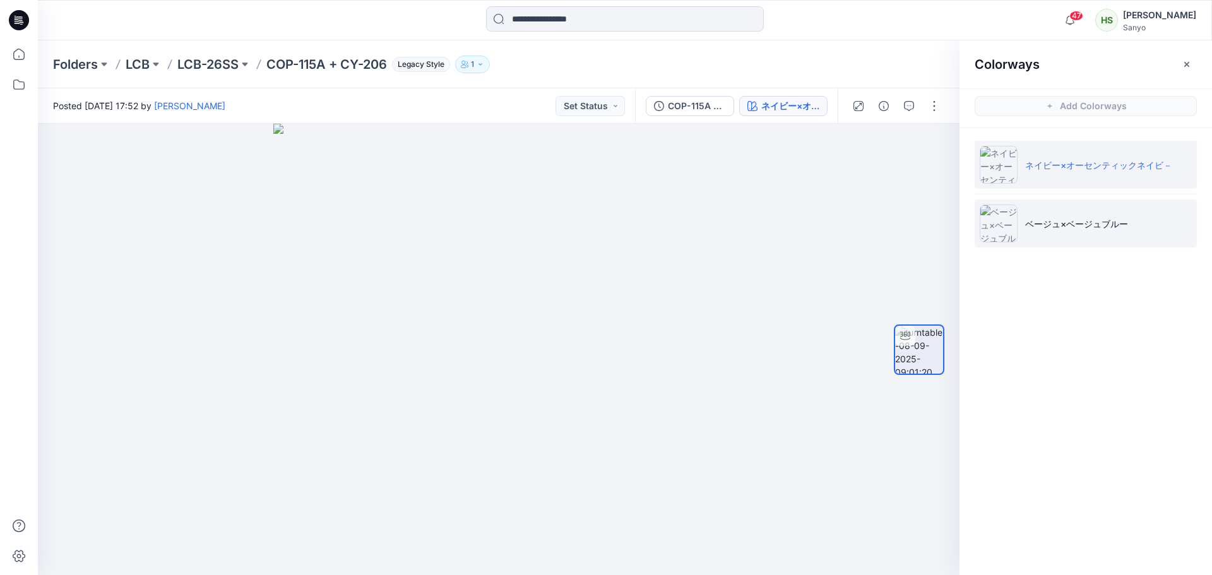
drag, startPoint x: 1063, startPoint y: 218, endPoint x: 1070, endPoint y: 230, distance: 13.9
click at [1063, 219] on p "ベージュ×ベージュブルー" at bounding box center [1077, 223] width 103 height 13
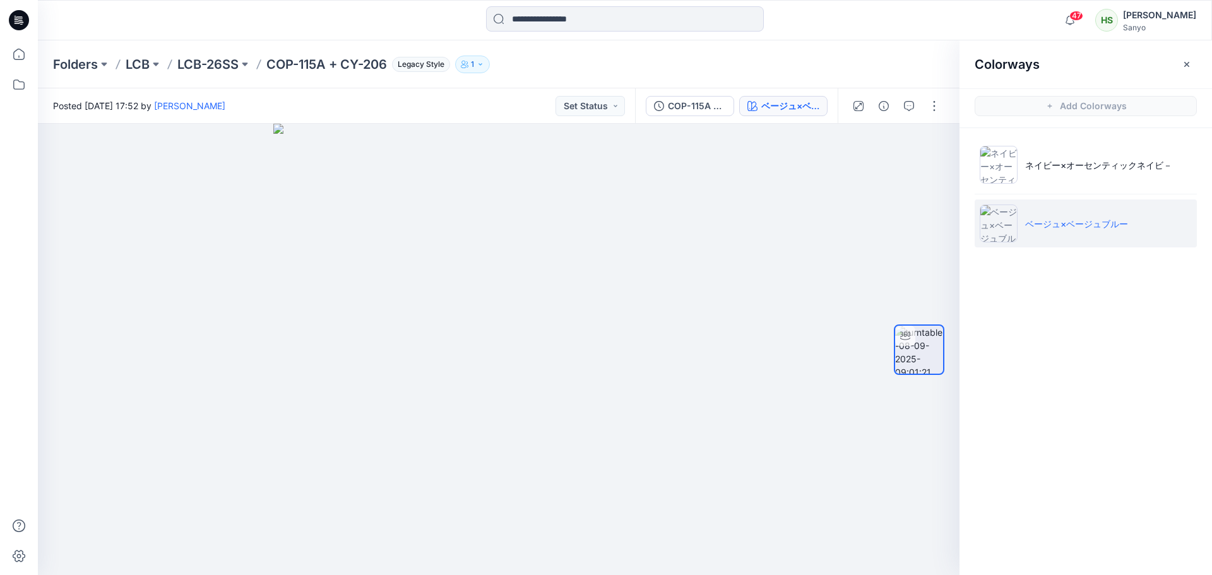
click at [1098, 236] on li "ベージュ×ベージュブルー" at bounding box center [1086, 224] width 222 height 48
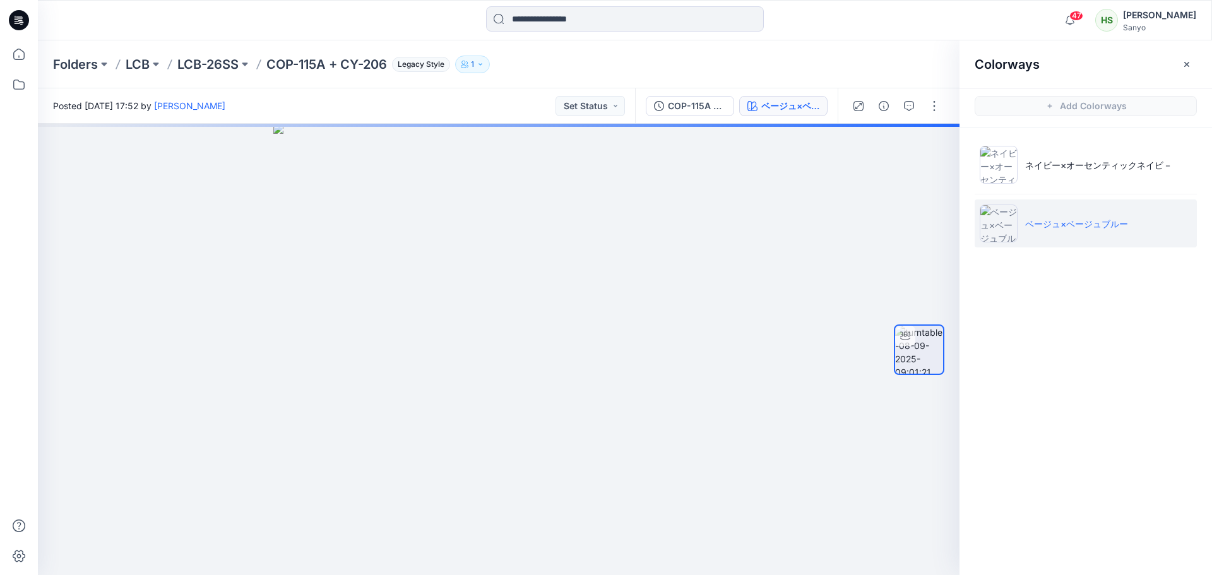
click at [1190, 61] on icon "button" at bounding box center [1187, 64] width 10 height 10
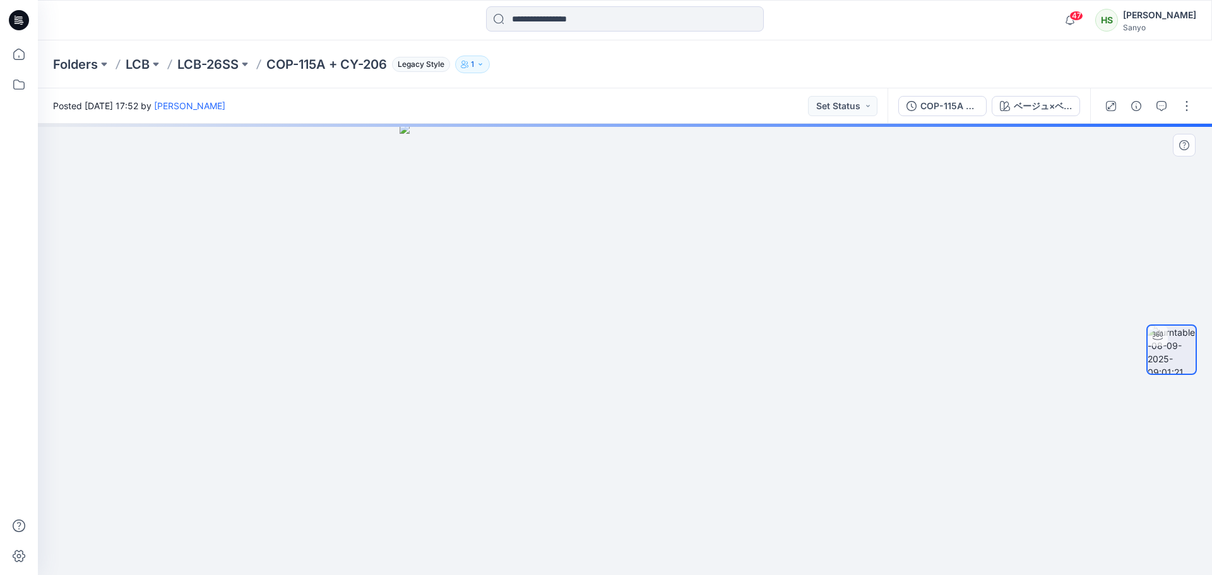
drag, startPoint x: 892, startPoint y: 443, endPoint x: 548, endPoint y: 429, distance: 345.0
click at [548, 429] on div at bounding box center [625, 350] width 1175 height 452
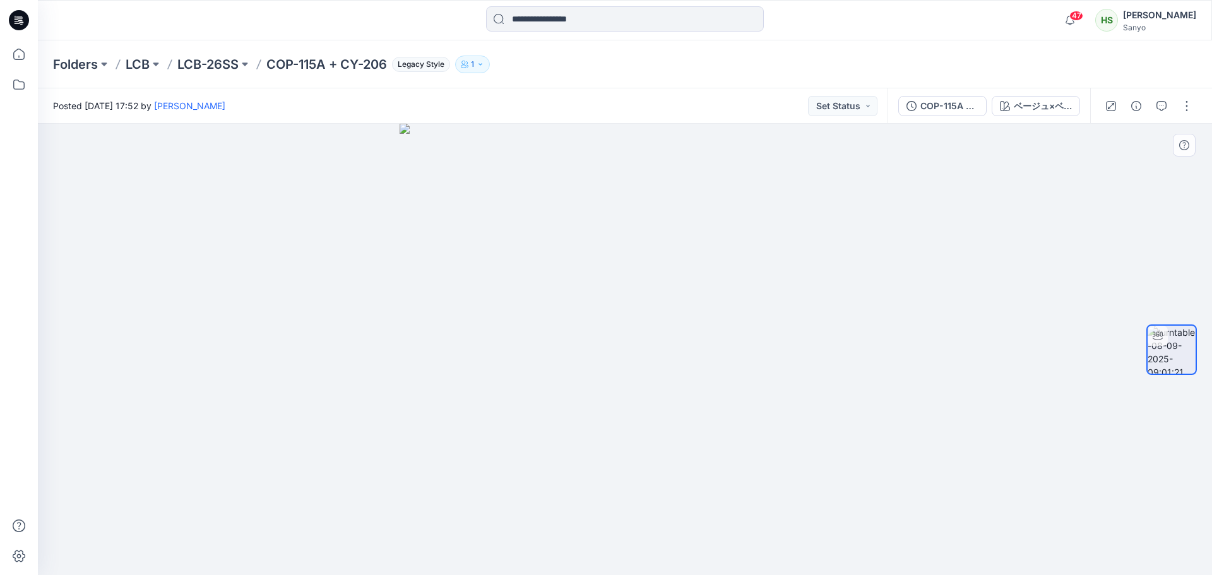
drag, startPoint x: 738, startPoint y: 367, endPoint x: 794, endPoint y: 409, distance: 69.8
click at [794, 409] on div at bounding box center [625, 350] width 1175 height 452
drag, startPoint x: 678, startPoint y: 285, endPoint x: 745, endPoint y: 605, distance: 327.1
drag, startPoint x: 759, startPoint y: 332, endPoint x: 716, endPoint y: 605, distance: 276.2
drag, startPoint x: 811, startPoint y: 464, endPoint x: 553, endPoint y: 460, distance: 257.7
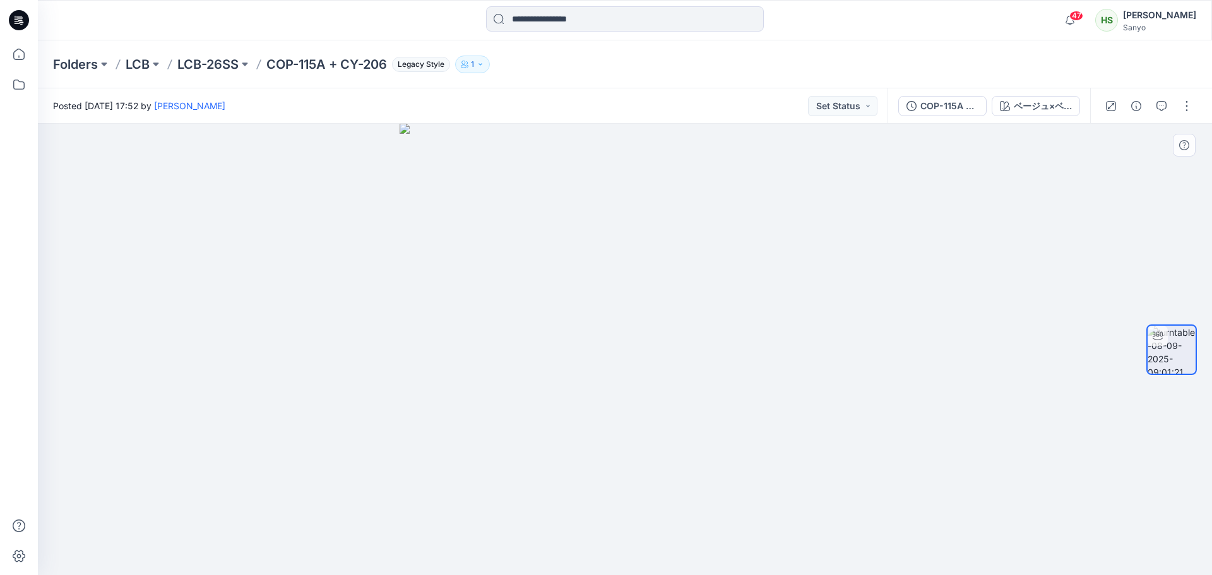
click at [543, 467] on div at bounding box center [625, 350] width 1175 height 452
click at [1030, 109] on div "ベージュ×ベージュブルー" at bounding box center [1043, 106] width 58 height 14
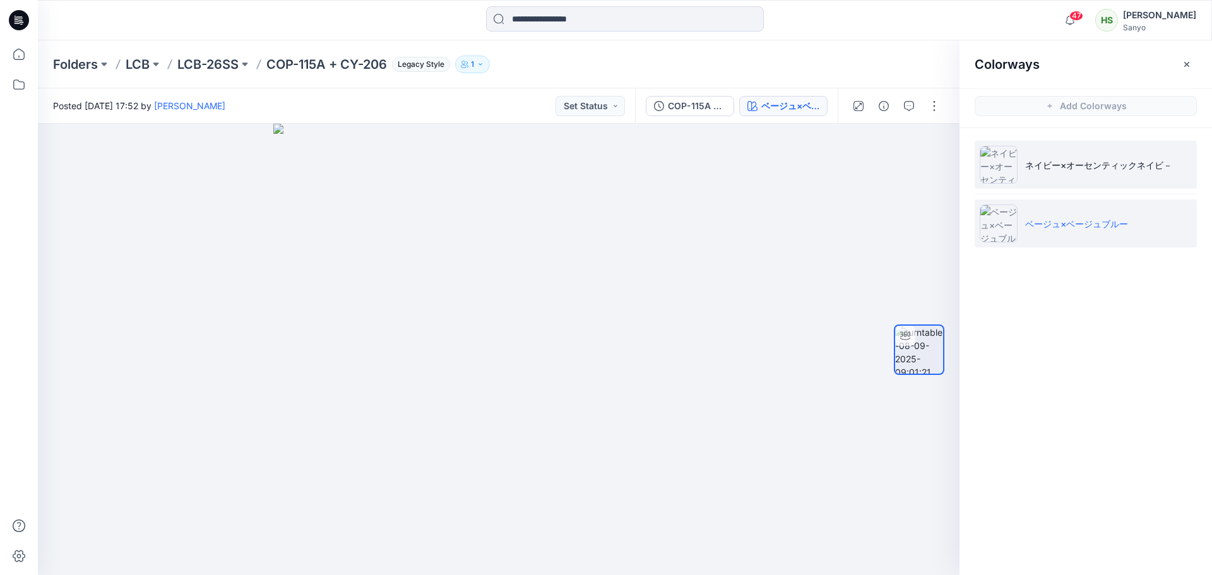
click at [1050, 159] on p "ネイビー×オーセンティックネイビ－" at bounding box center [1099, 165] width 147 height 13
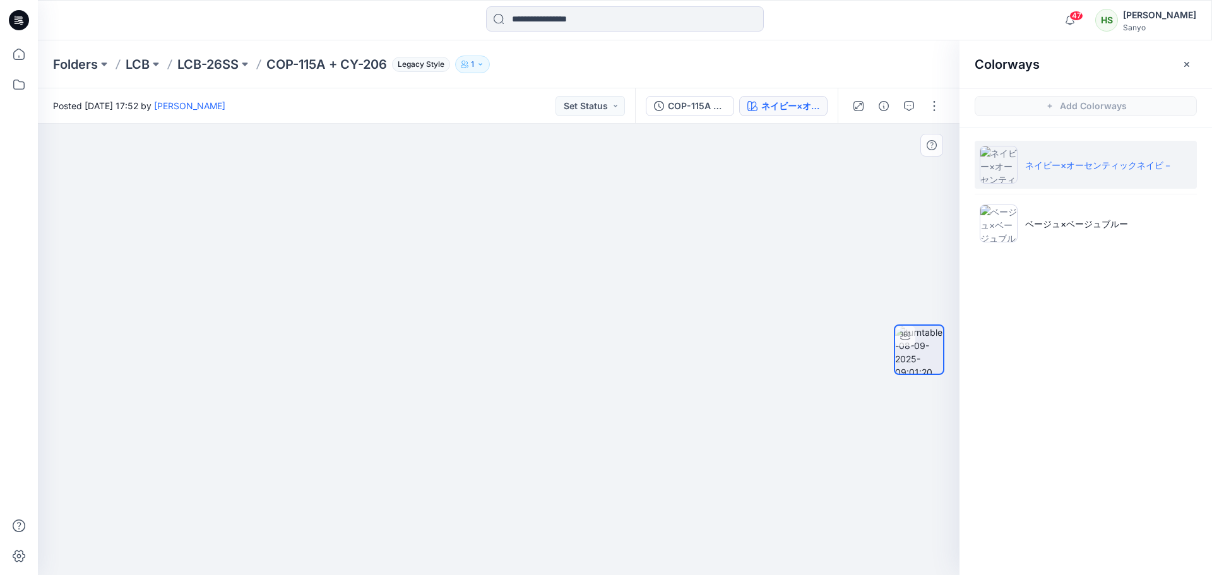
drag, startPoint x: 638, startPoint y: 315, endPoint x: 628, endPoint y: 509, distance: 194.2
drag, startPoint x: 681, startPoint y: 390, endPoint x: 695, endPoint y: 415, distance: 28.3
click at [694, 415] on div at bounding box center [499, 350] width 922 height 452
